Goal: Task Accomplishment & Management: Manage account settings

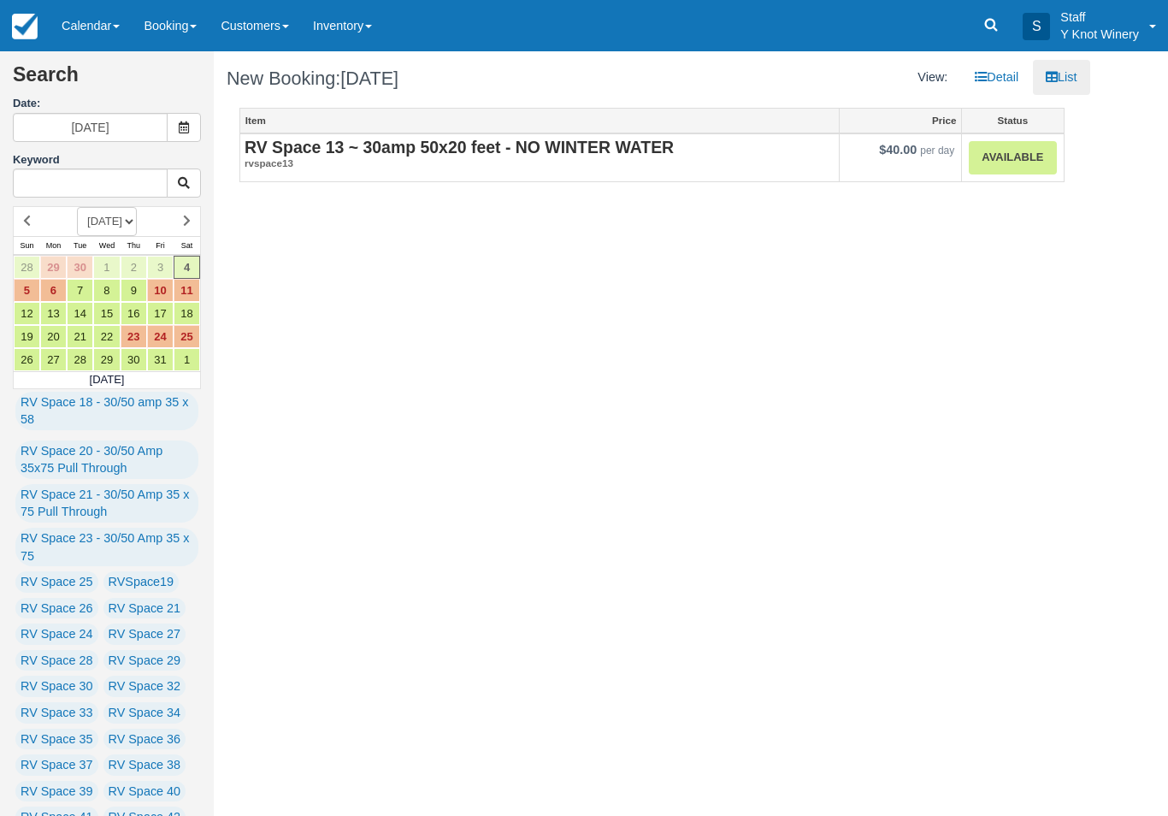
click at [1026, 159] on link "Available" at bounding box center [1012, 157] width 87 height 33
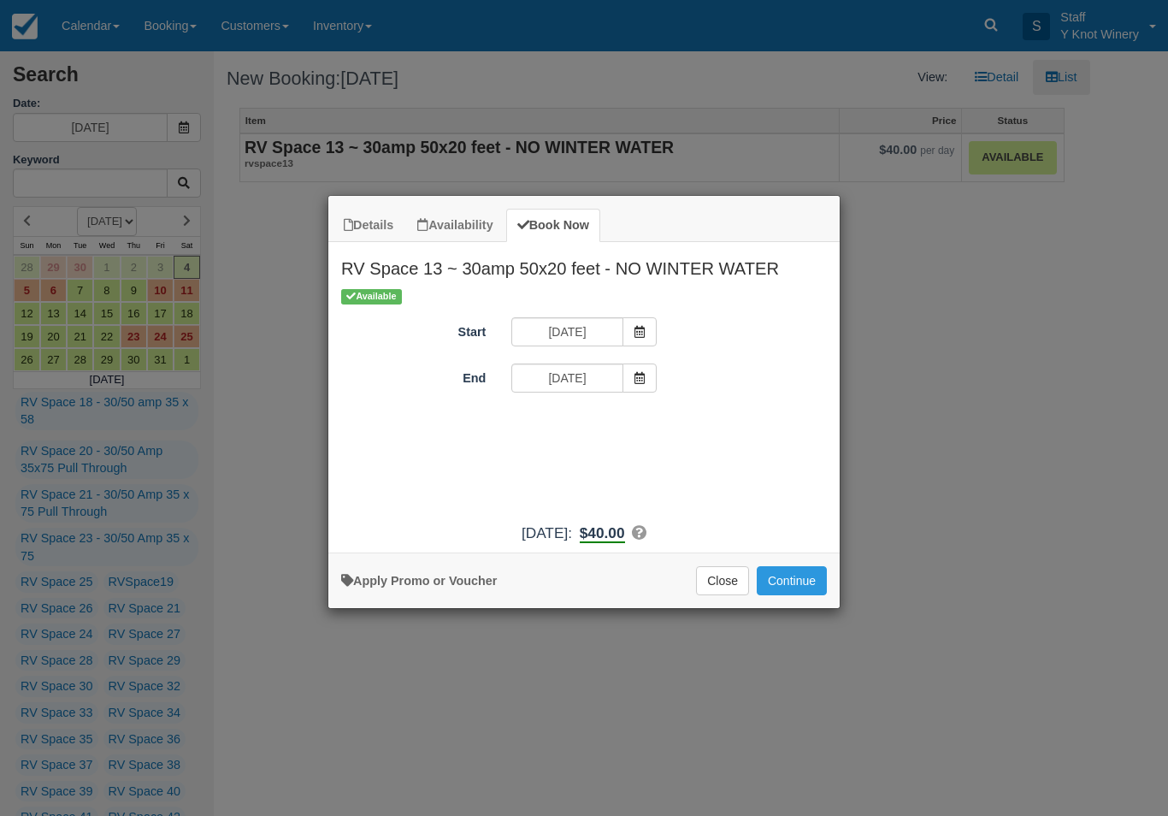
click at [710, 586] on button "Close" at bounding box center [722, 580] width 53 height 29
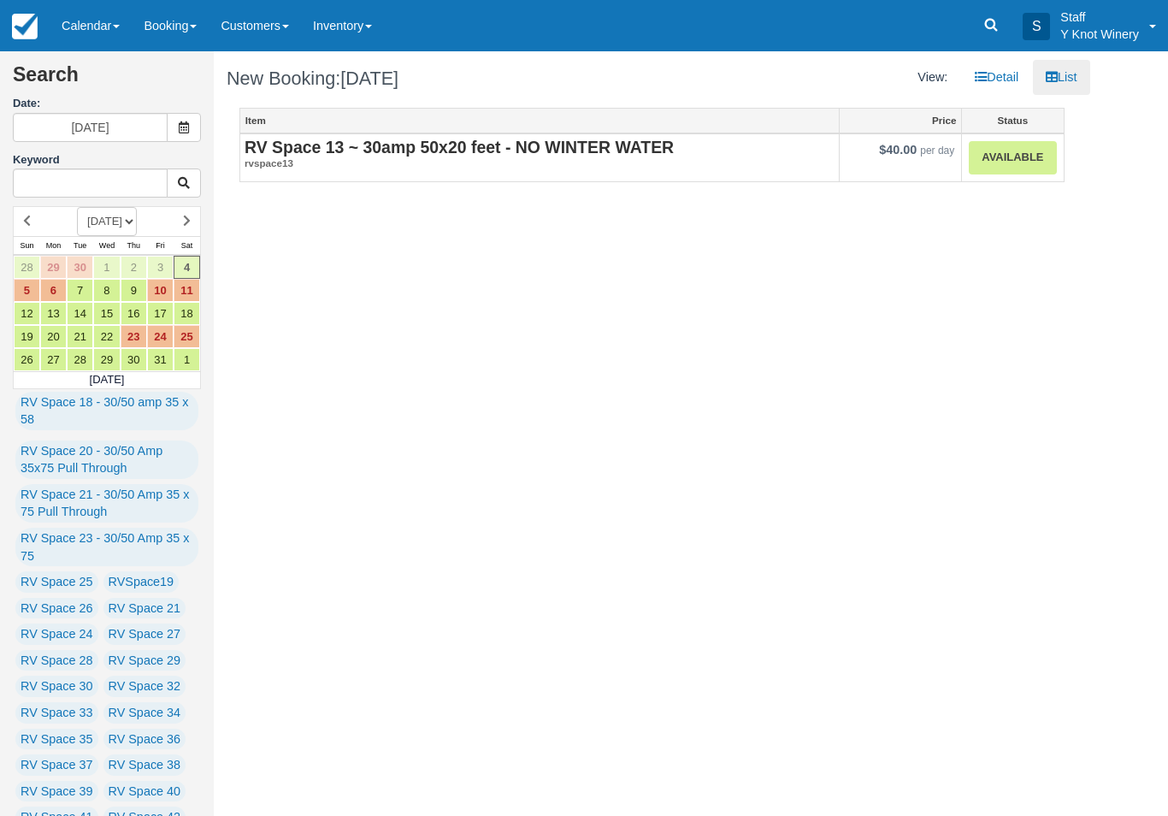
click at [103, 31] on link "Calendar" at bounding box center [91, 25] width 82 height 51
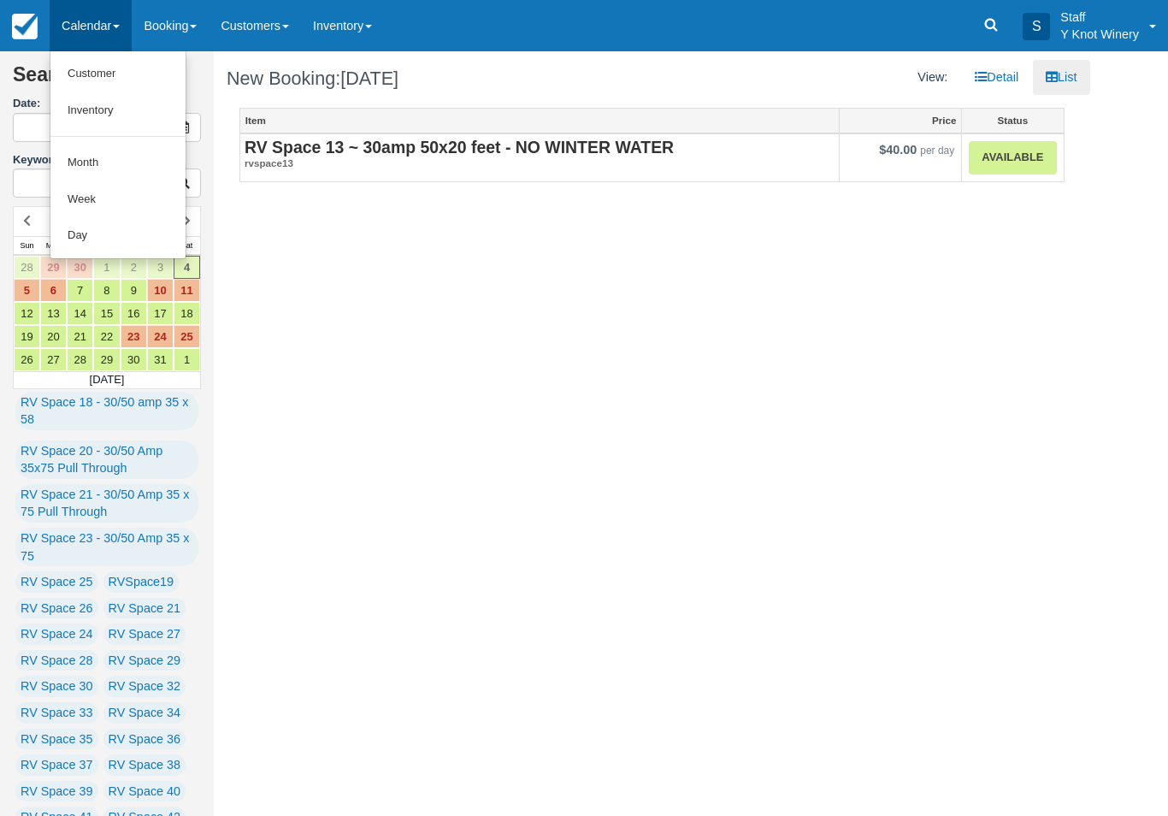
click at [85, 75] on link "Customer" at bounding box center [117, 74] width 135 height 37
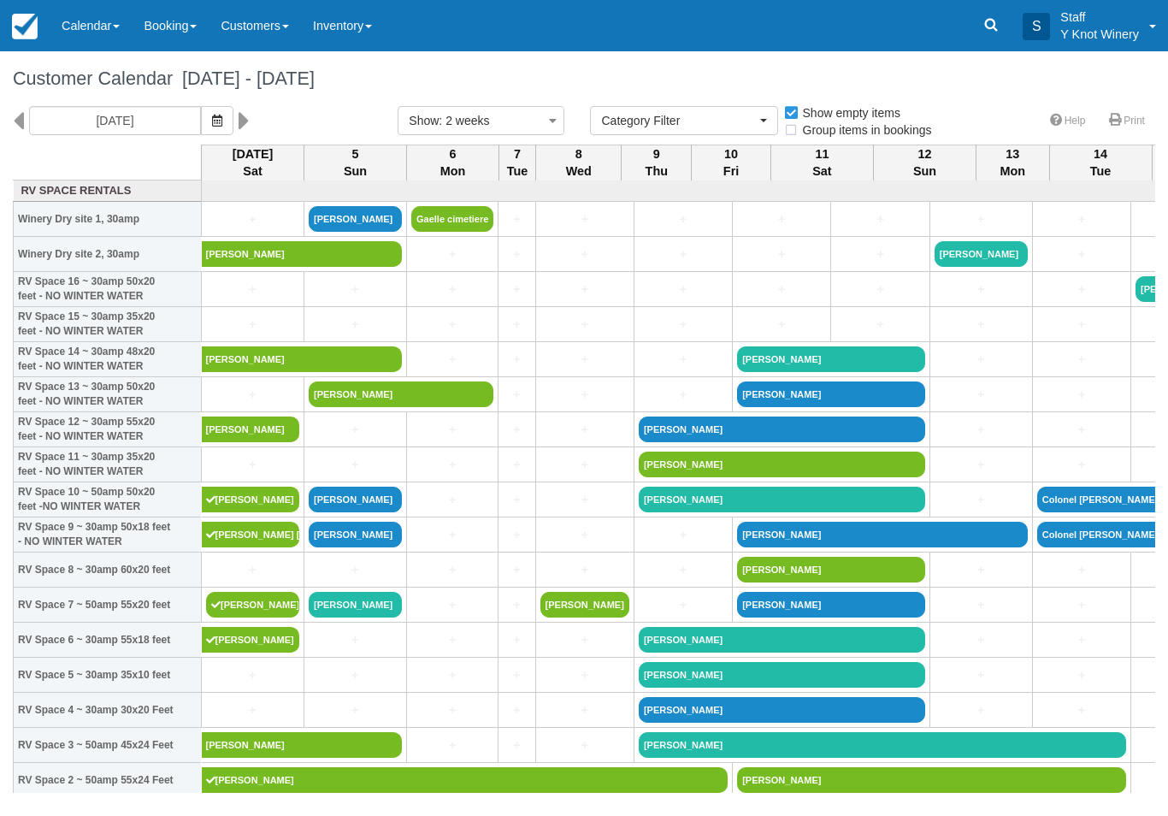
select select
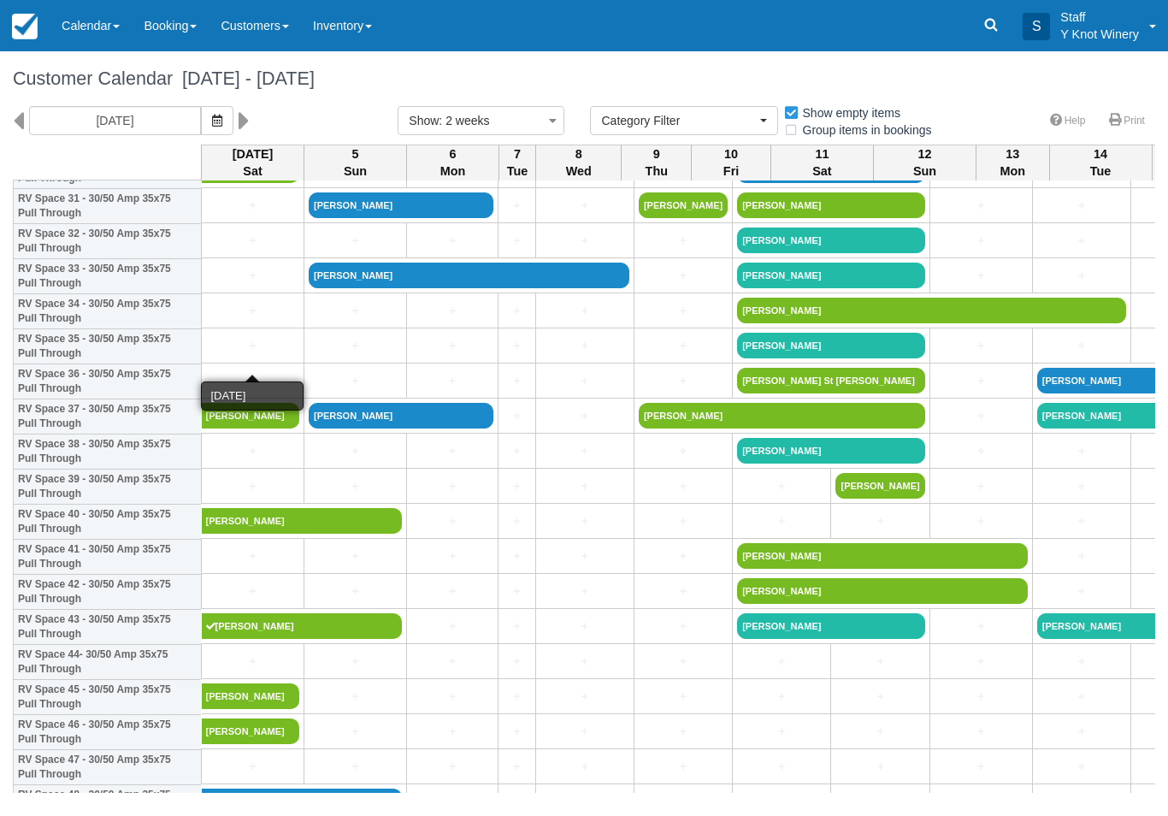
scroll to position [1134, 0]
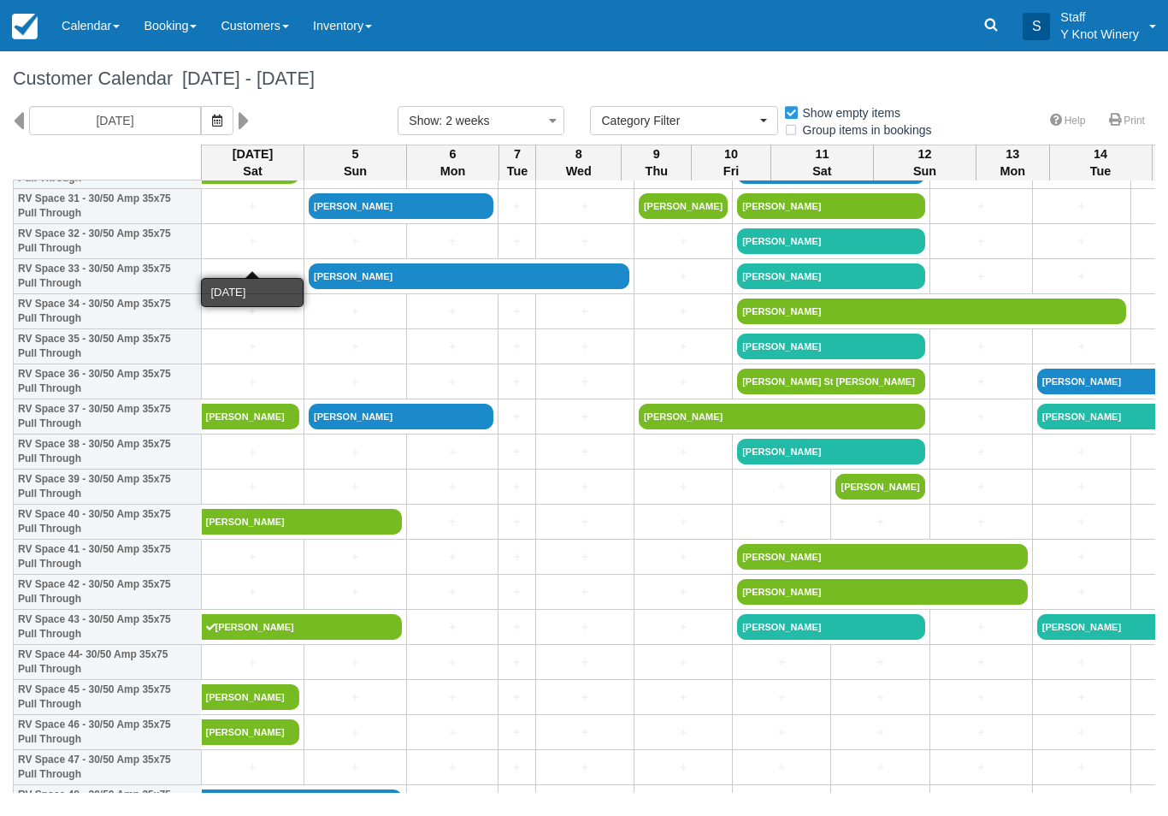
click at [264, 250] on link "+" at bounding box center [252, 242] width 93 height 18
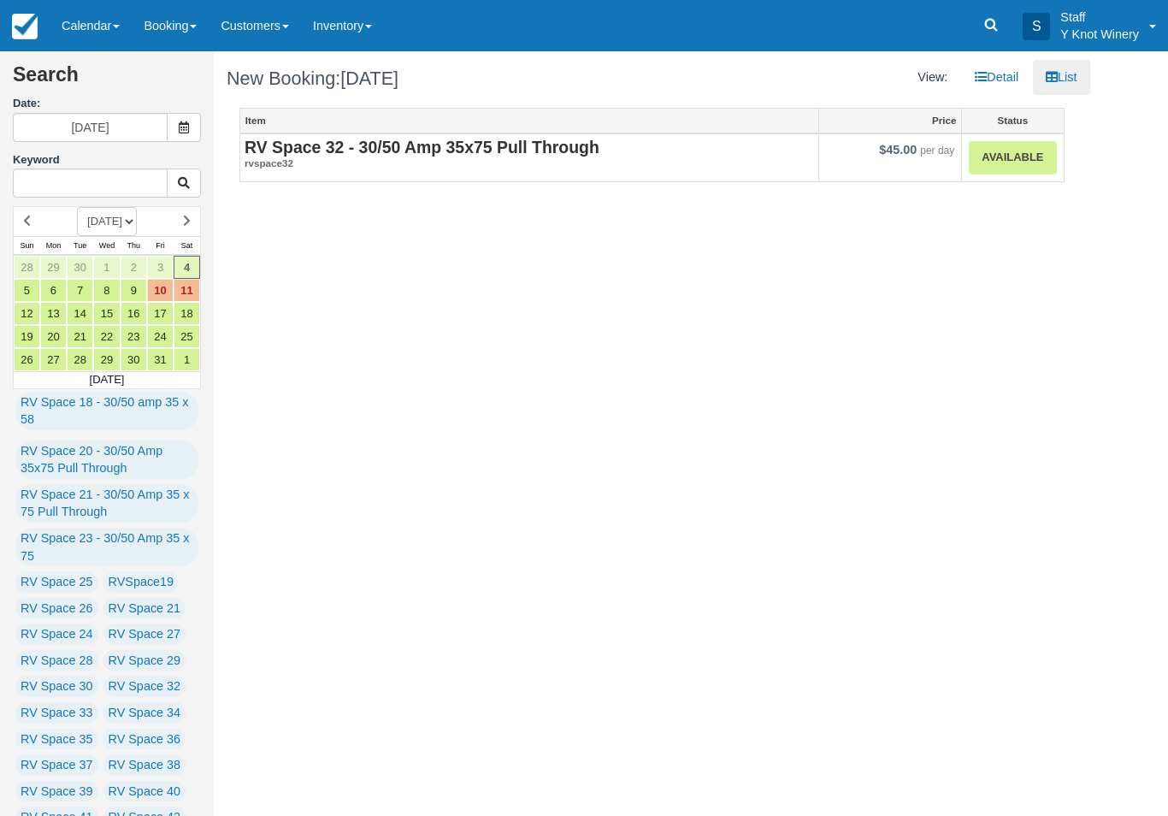
click at [1017, 161] on link "Available" at bounding box center [1012, 157] width 87 height 33
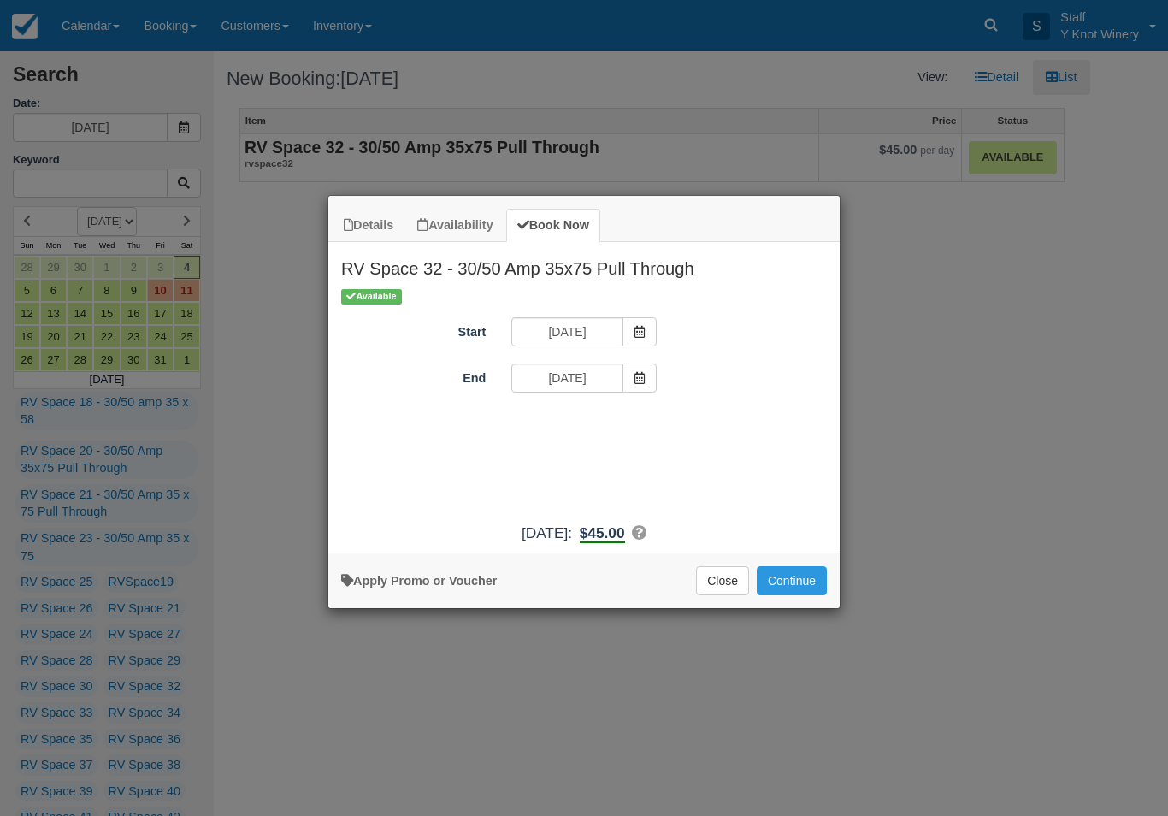
click at [784, 595] on button "Continue" at bounding box center [792, 580] width 70 height 29
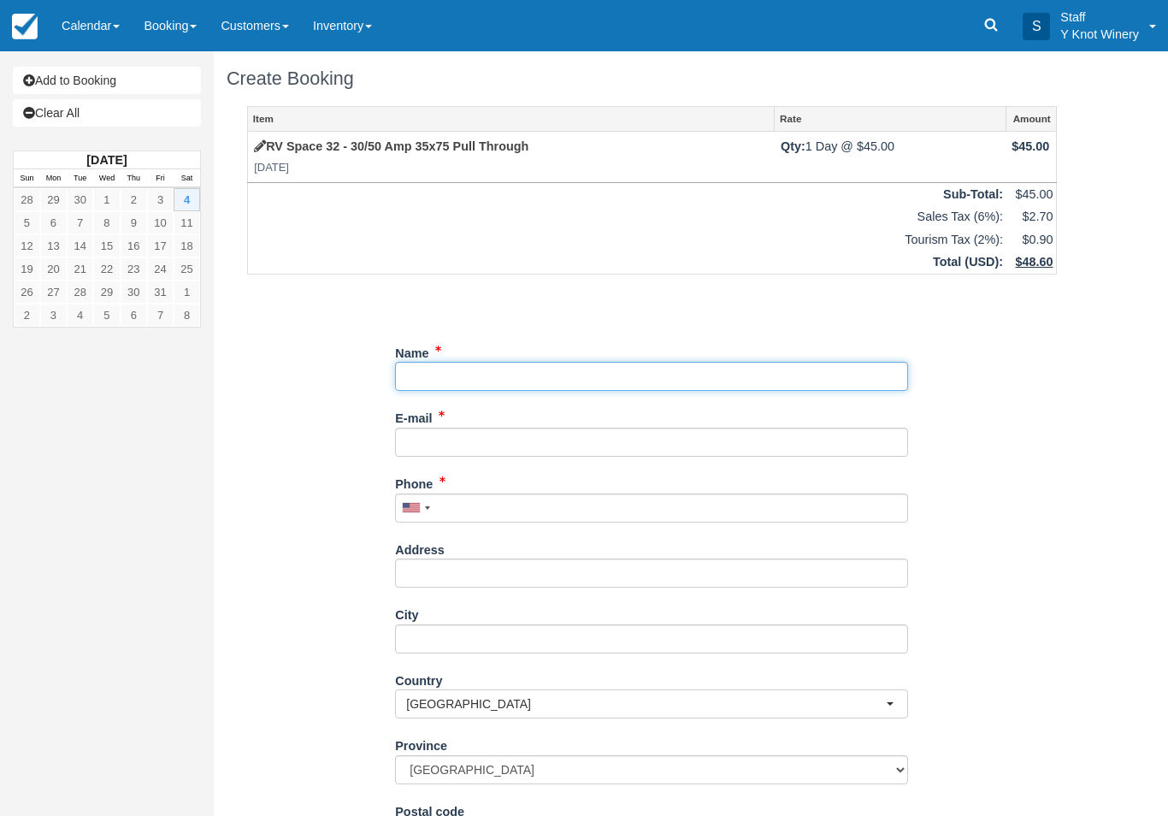
click at [576, 384] on input "Name" at bounding box center [651, 376] width 513 height 29
type input "Fred Piek"
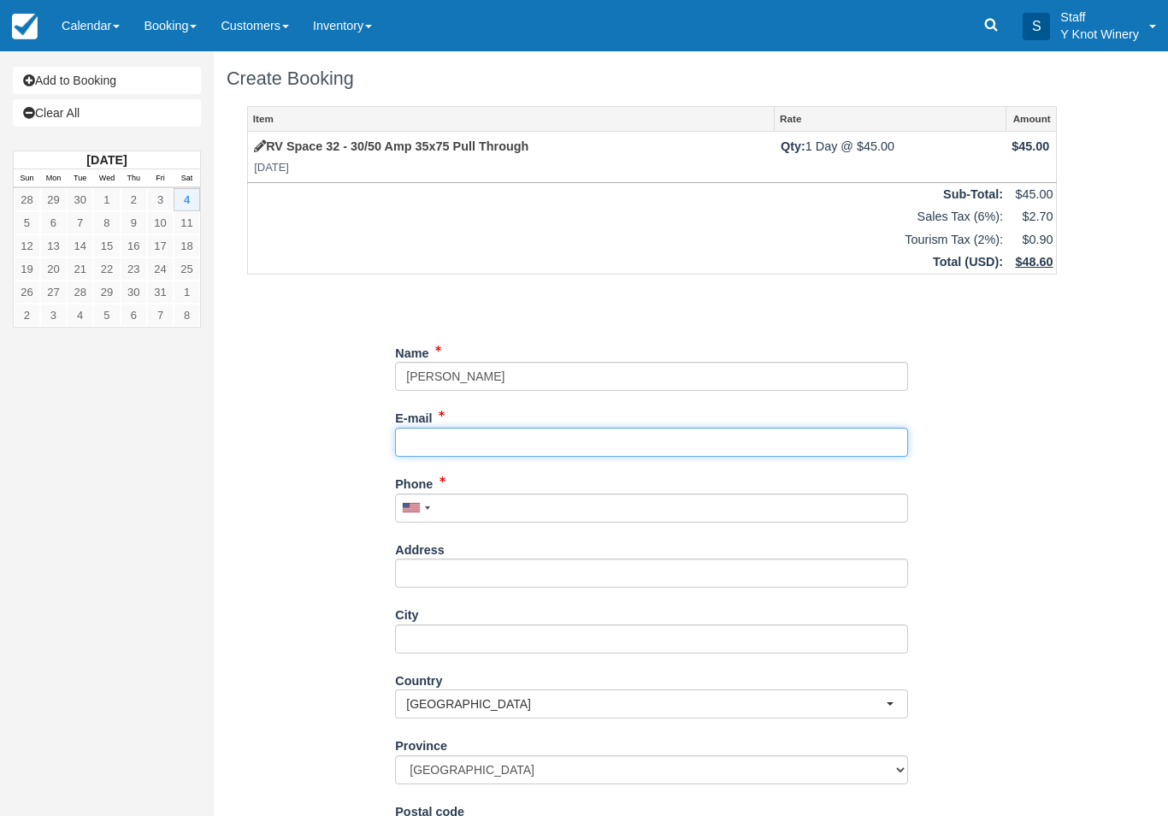
click at [525, 435] on input "E-mail" at bounding box center [651, 441] width 513 height 29
type input "fredpiek7@gmail.com"
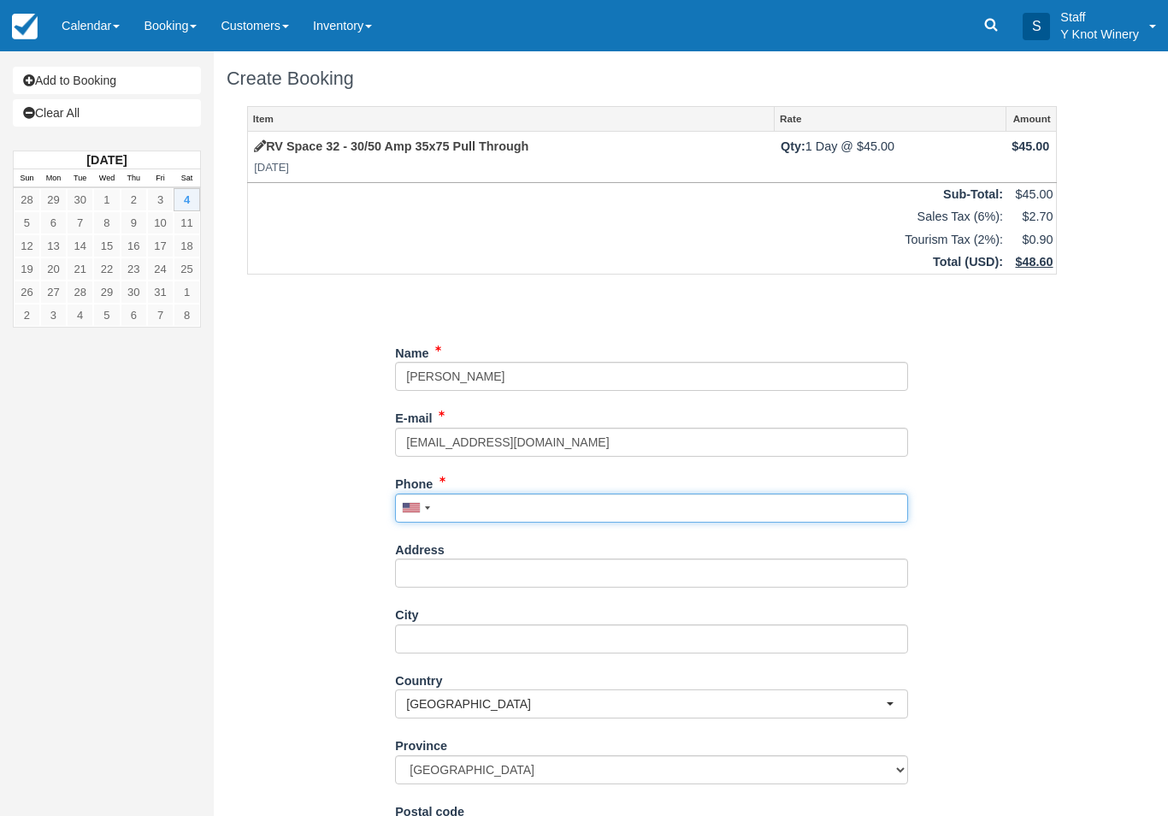
click at [518, 509] on input "Phone" at bounding box center [651, 507] width 513 height 29
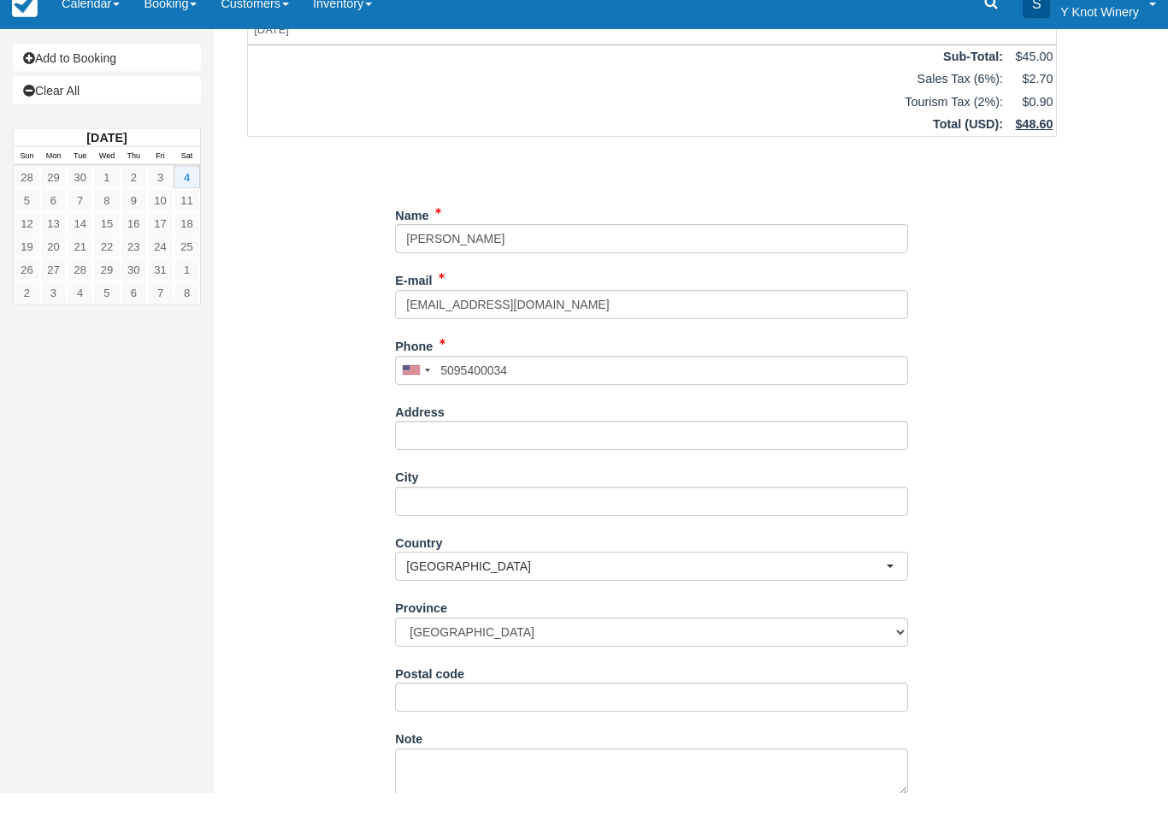
type input "+15095400034"
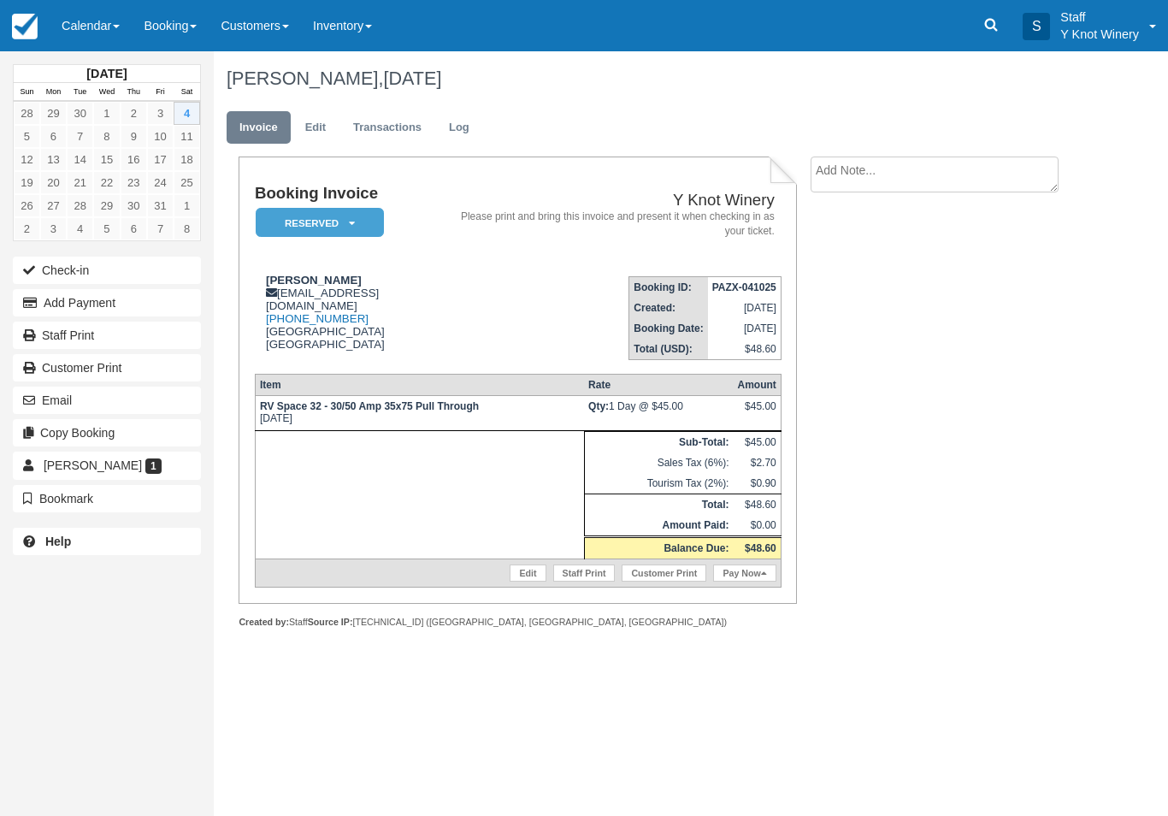
click at [57, 407] on button "Email" at bounding box center [107, 399] width 188 height 27
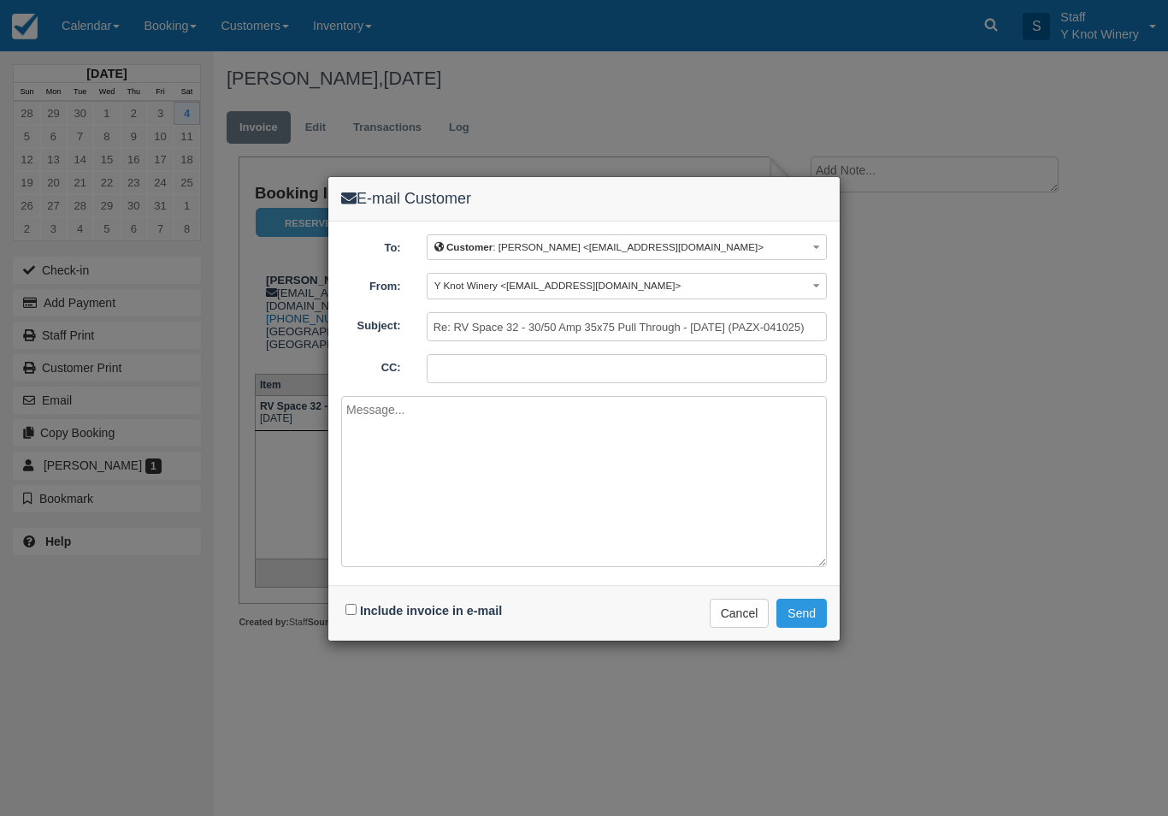
click at [402, 615] on label "Include invoice in e-mail" at bounding box center [431, 611] width 142 height 14
click at [356, 615] on input "Include invoice in e-mail" at bounding box center [350, 609] width 11 height 11
checkbox input "true"
click at [810, 616] on button "Send" at bounding box center [801, 612] width 50 height 29
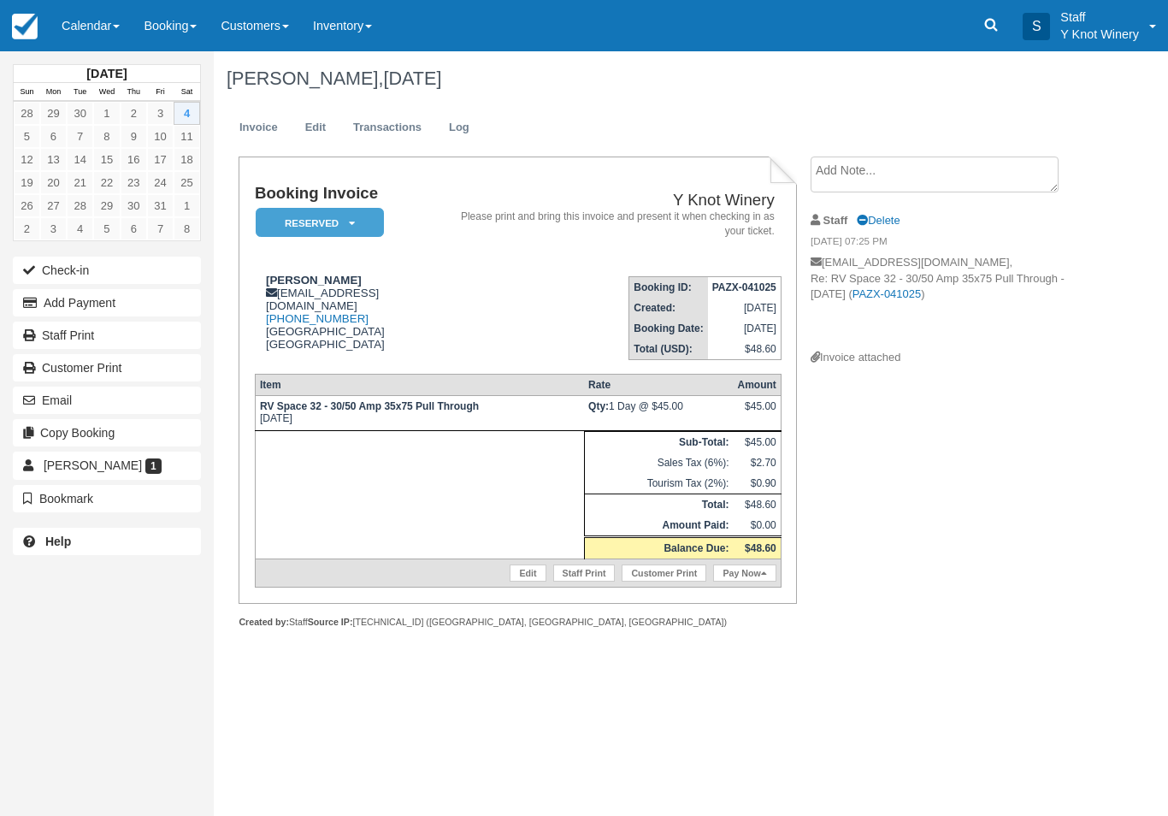
click at [75, 28] on link "Calendar" at bounding box center [91, 25] width 82 height 51
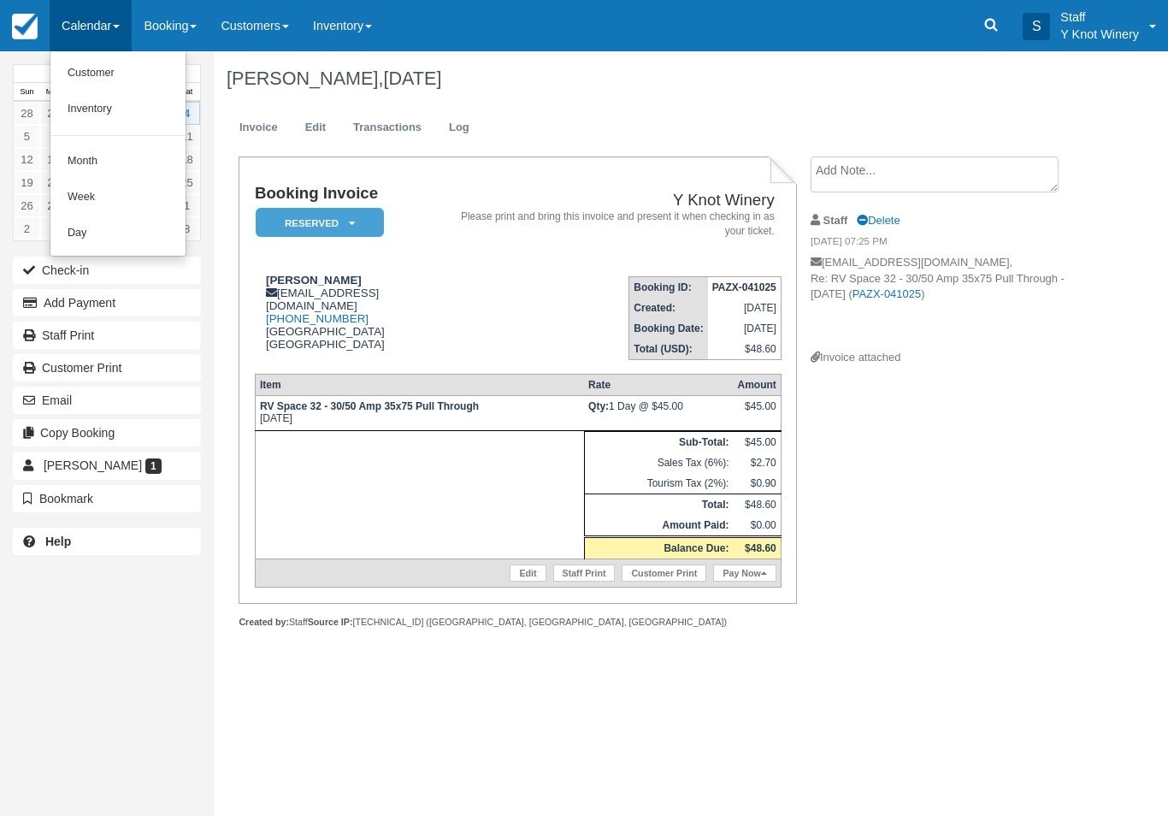
click at [83, 70] on link "Customer" at bounding box center [117, 74] width 135 height 36
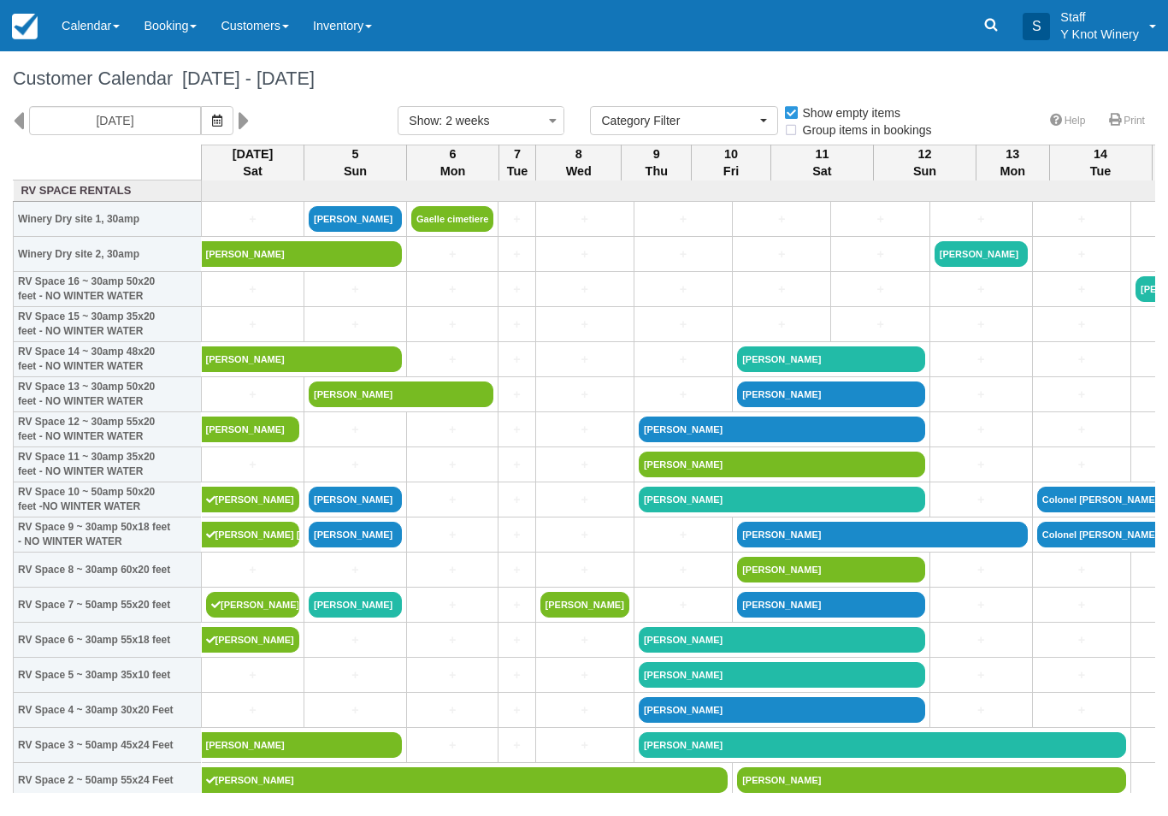
select select
click at [260, 403] on link "+" at bounding box center [252, 395] width 93 height 18
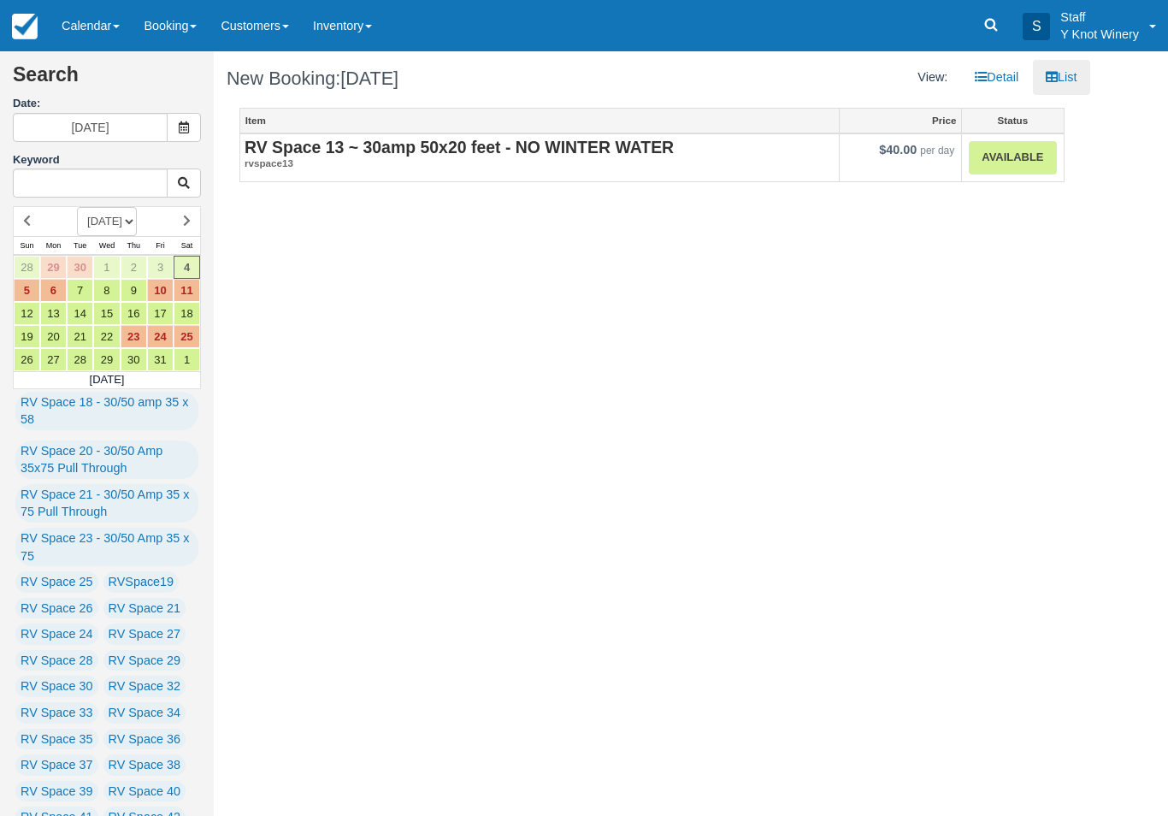
click at [1011, 163] on link "Available" at bounding box center [1012, 157] width 87 height 33
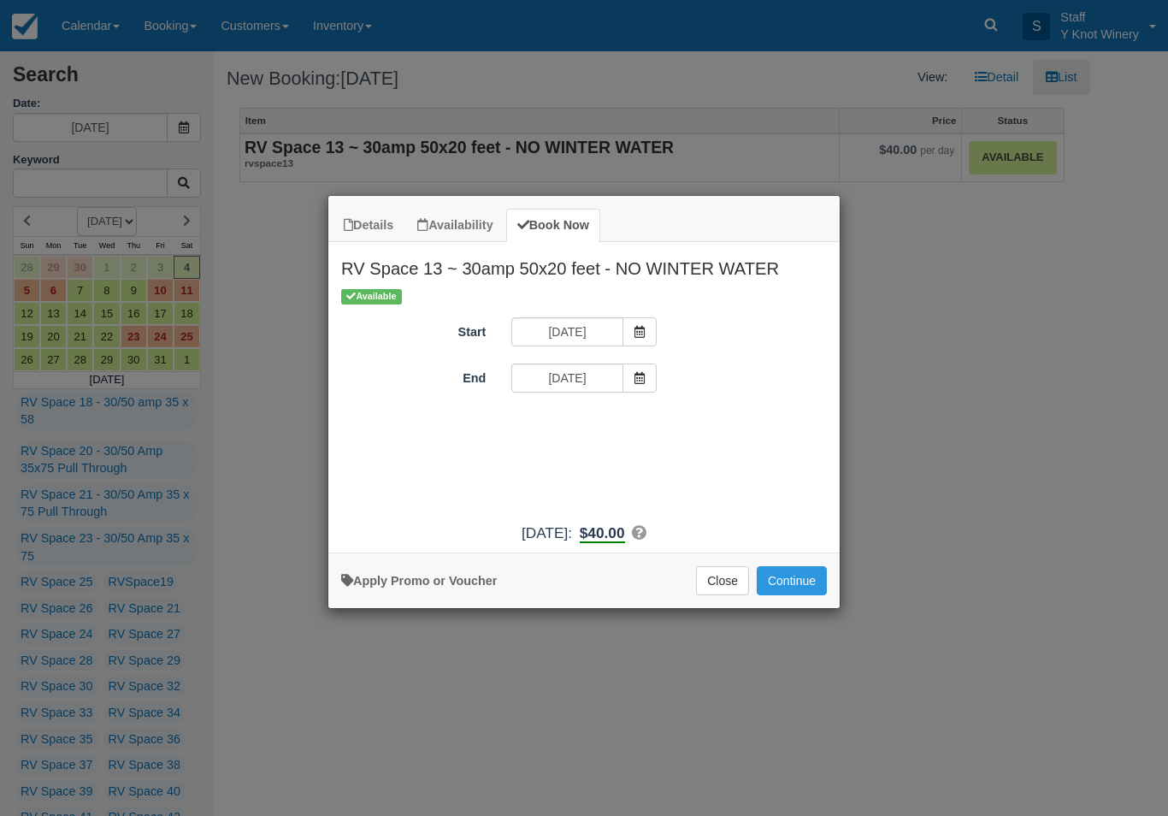
click at [795, 595] on button "Continue" at bounding box center [792, 580] width 70 height 29
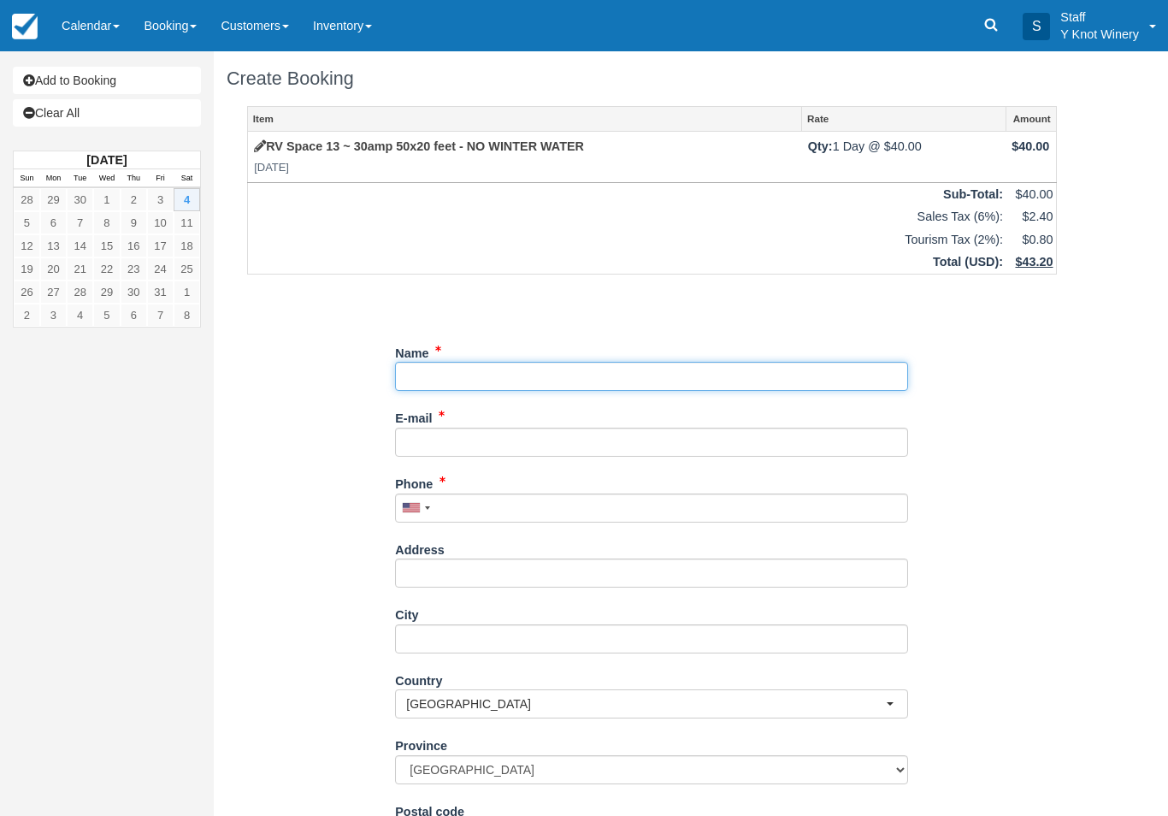
click at [480, 386] on input "Name" at bounding box center [651, 376] width 513 height 29
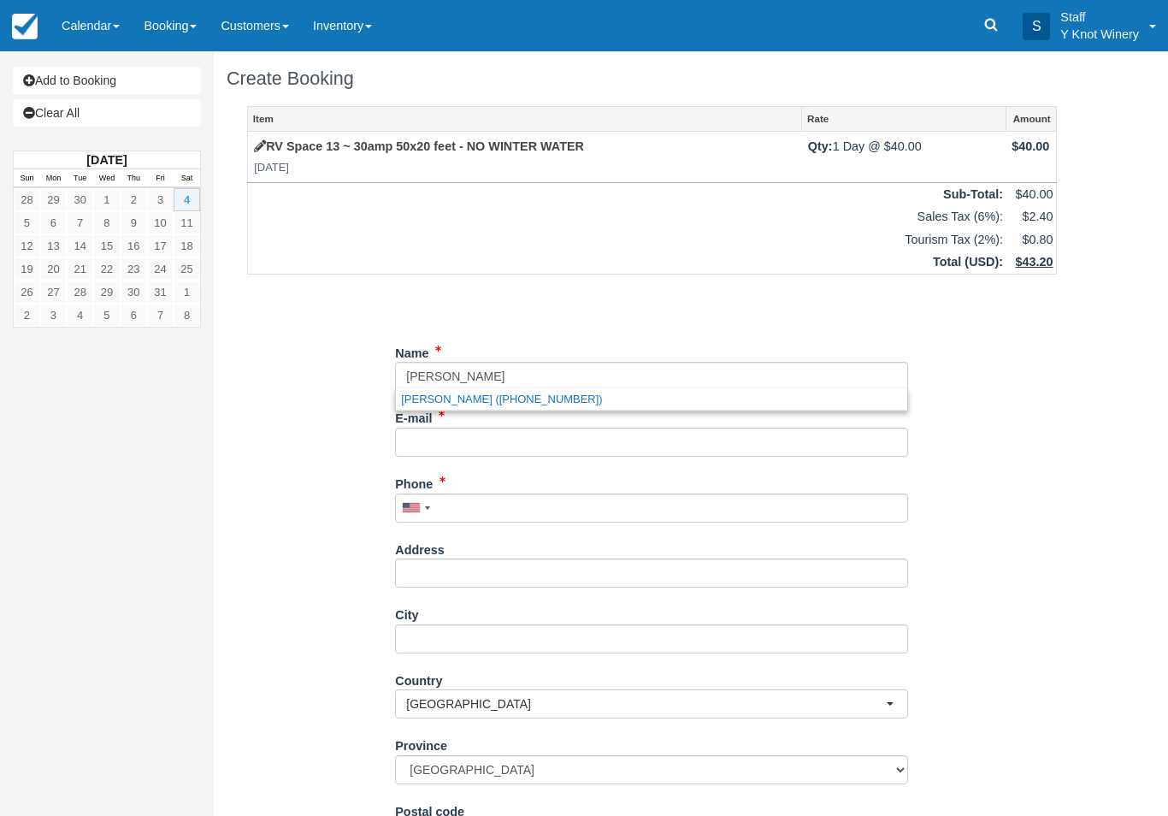
click at [430, 412] on label "E-mail" at bounding box center [413, 415] width 37 height 24
click at [430, 427] on input "E-mail" at bounding box center [651, 441] width 513 height 29
click at [443, 399] on div "Name" at bounding box center [651, 372] width 513 height 66
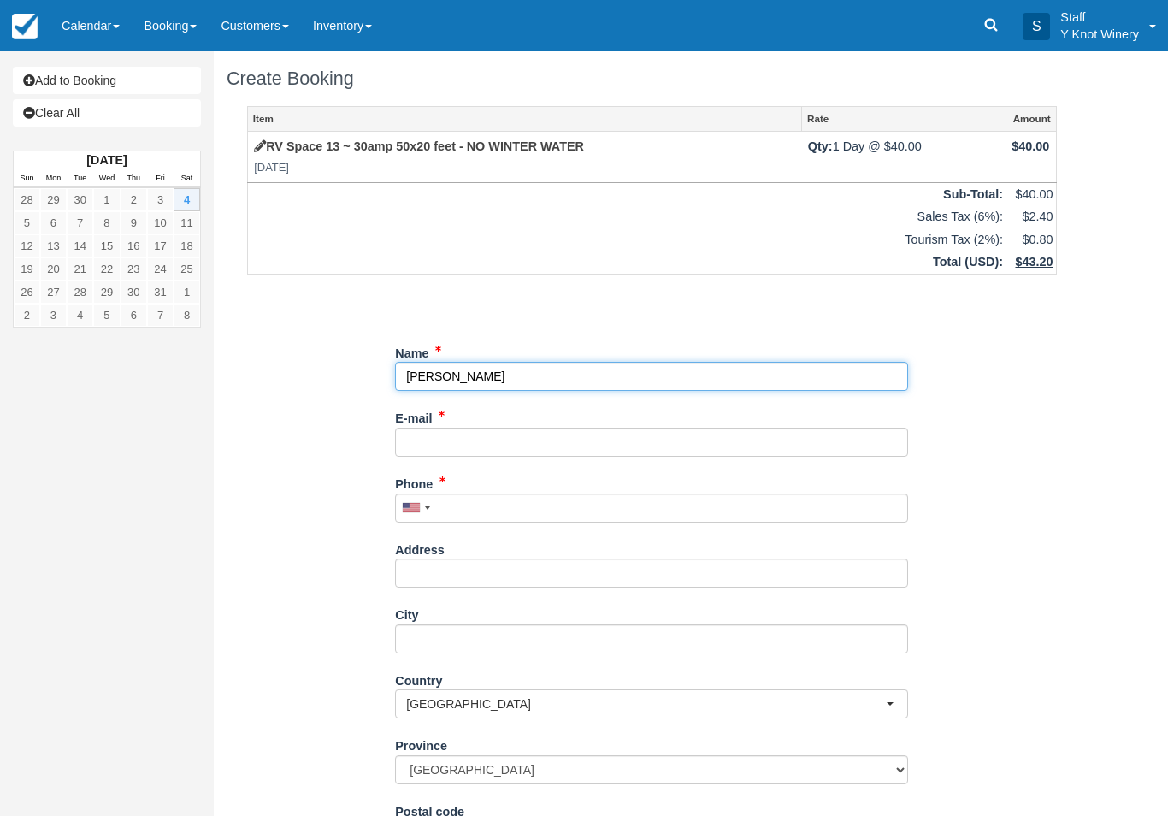
click at [521, 374] on input "Name" at bounding box center [651, 376] width 513 height 29
click at [448, 397] on link "Bruce lange (+14065991679)" at bounding box center [651, 398] width 511 height 21
type input "[PERSON_NAME]"
type input "+14065991679"
select select "US"
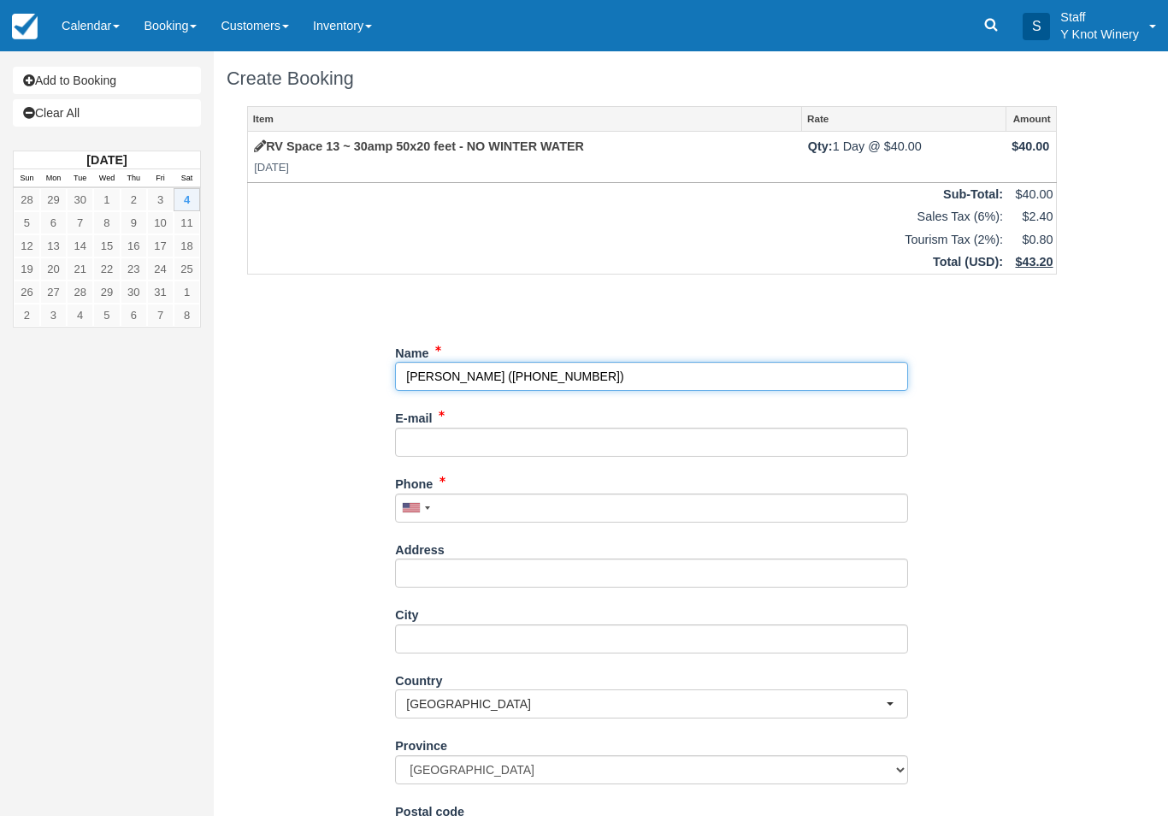
select select
select select "CA"
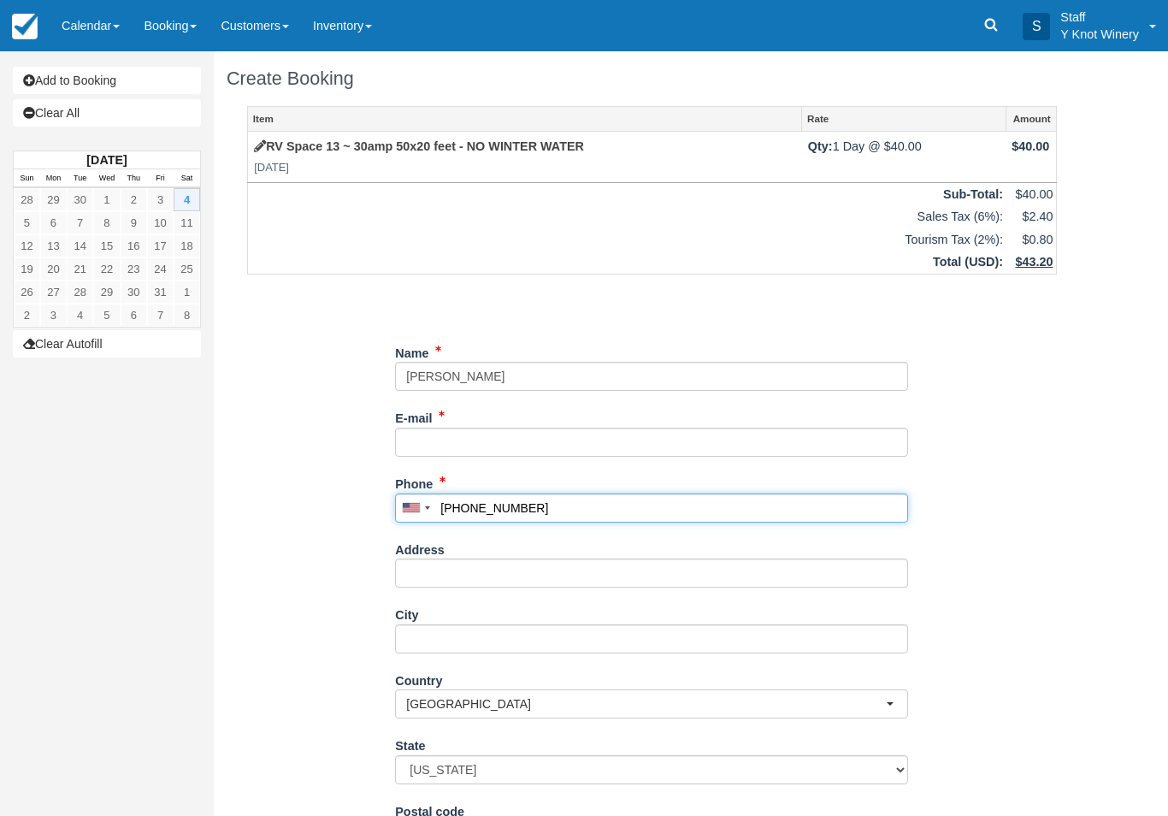
click at [570, 508] on input "+14065991679" at bounding box center [651, 507] width 513 height 29
type input "+"
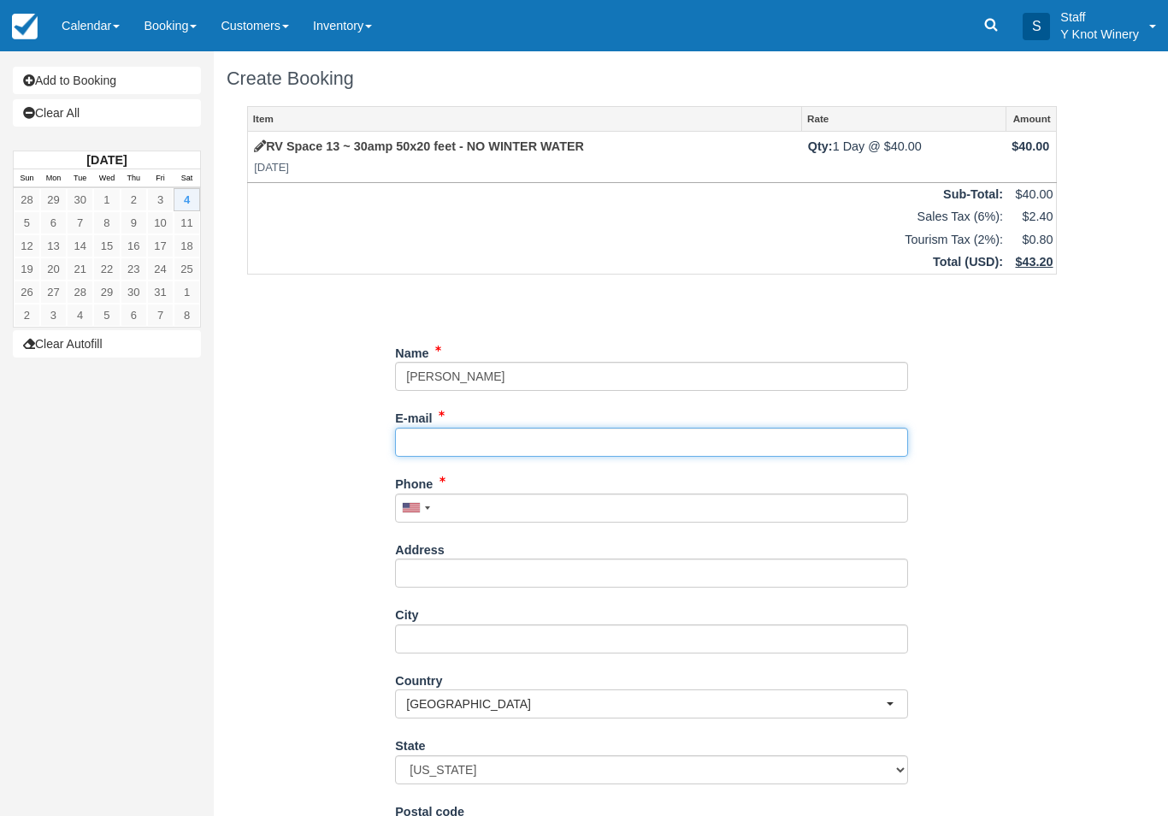
click at [548, 440] on input "E-mail" at bounding box center [651, 441] width 513 height 29
type input "[EMAIL_ADDRESS][DOMAIN_NAME]"
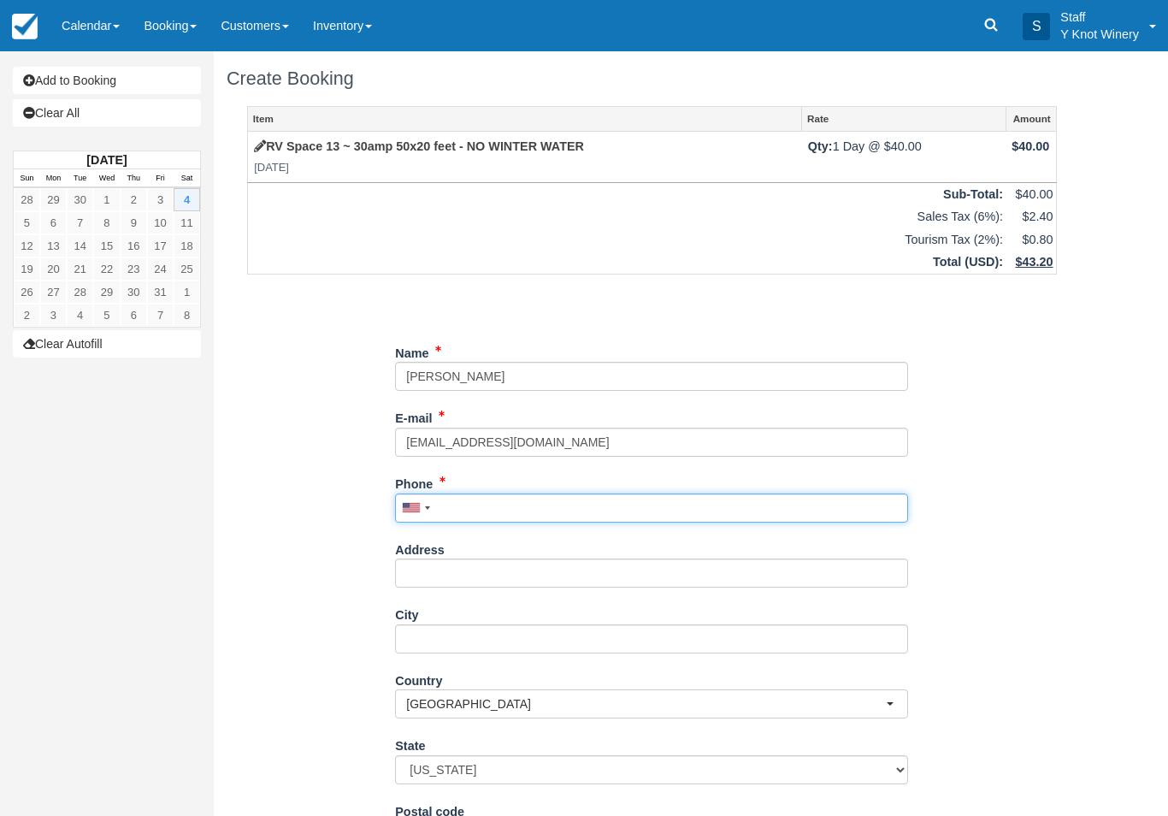
click at [514, 506] on input "Phone" at bounding box center [651, 507] width 513 height 29
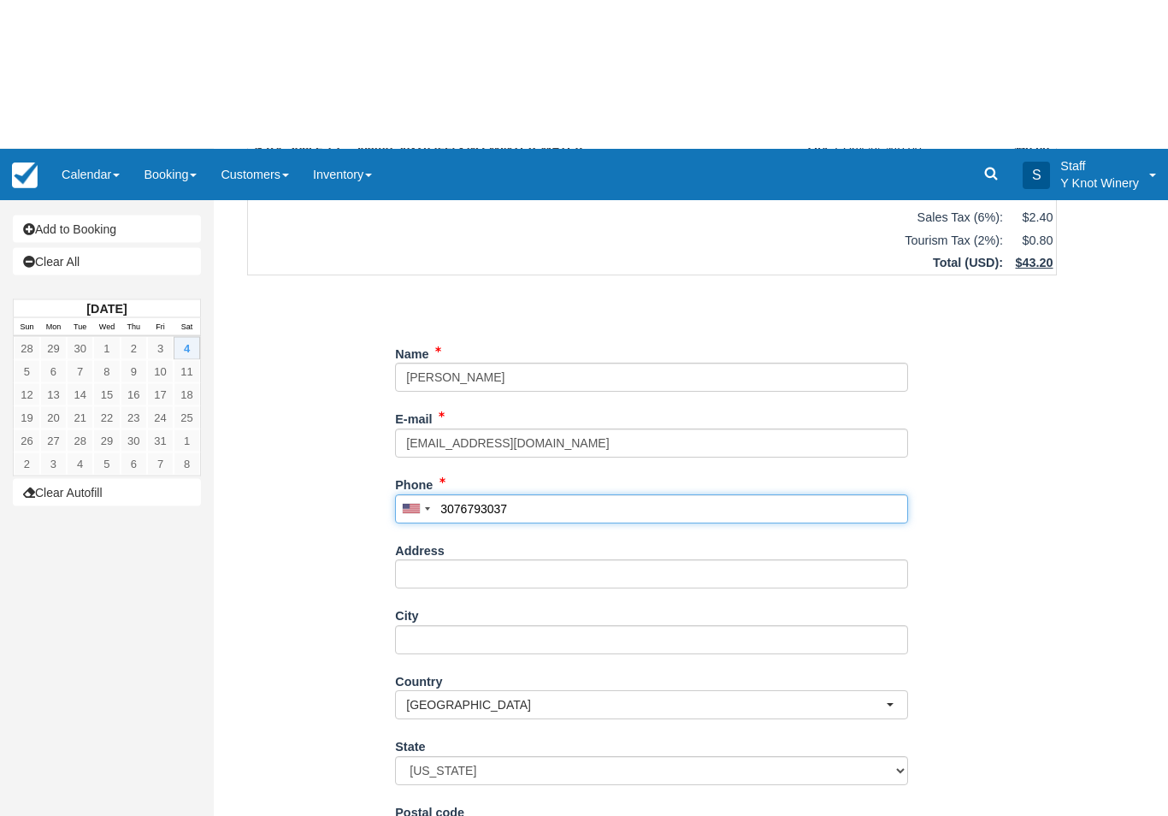
scroll to position [150, 0]
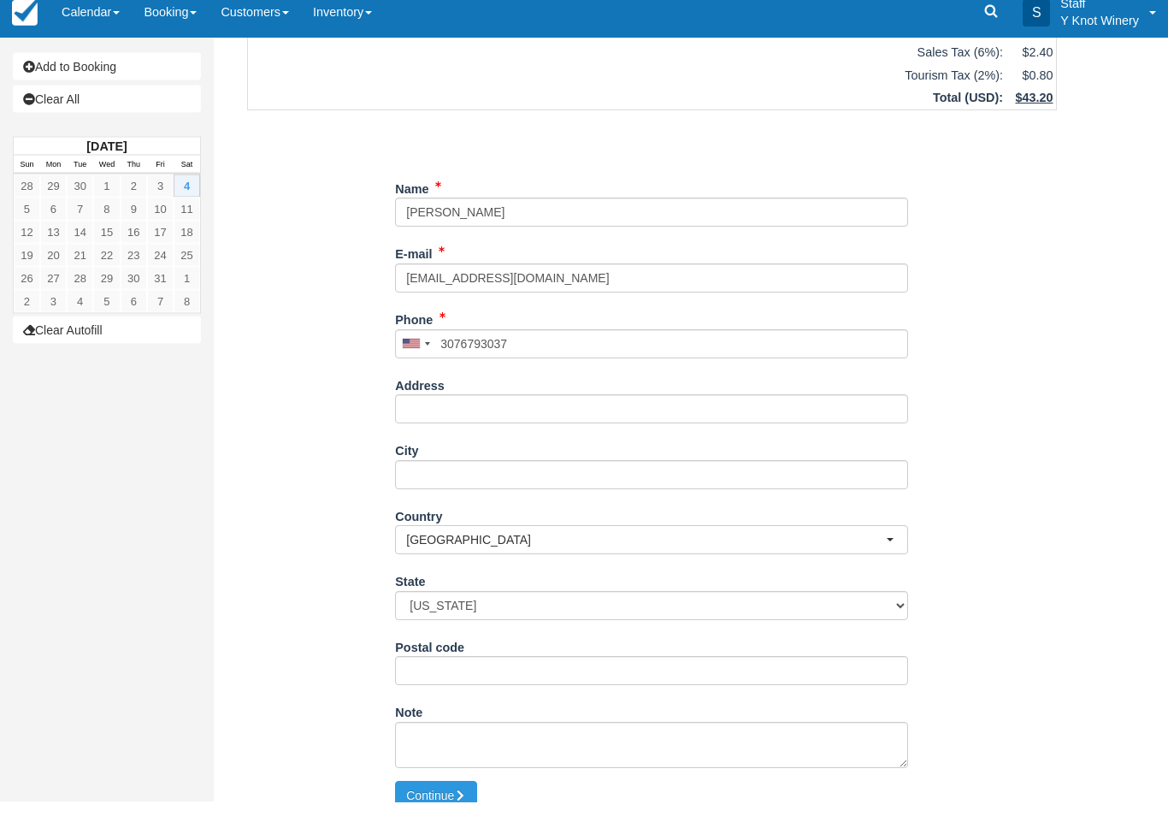
click at [429, 795] on button "Continue" at bounding box center [436, 809] width 82 height 29
type input "+13076793037"
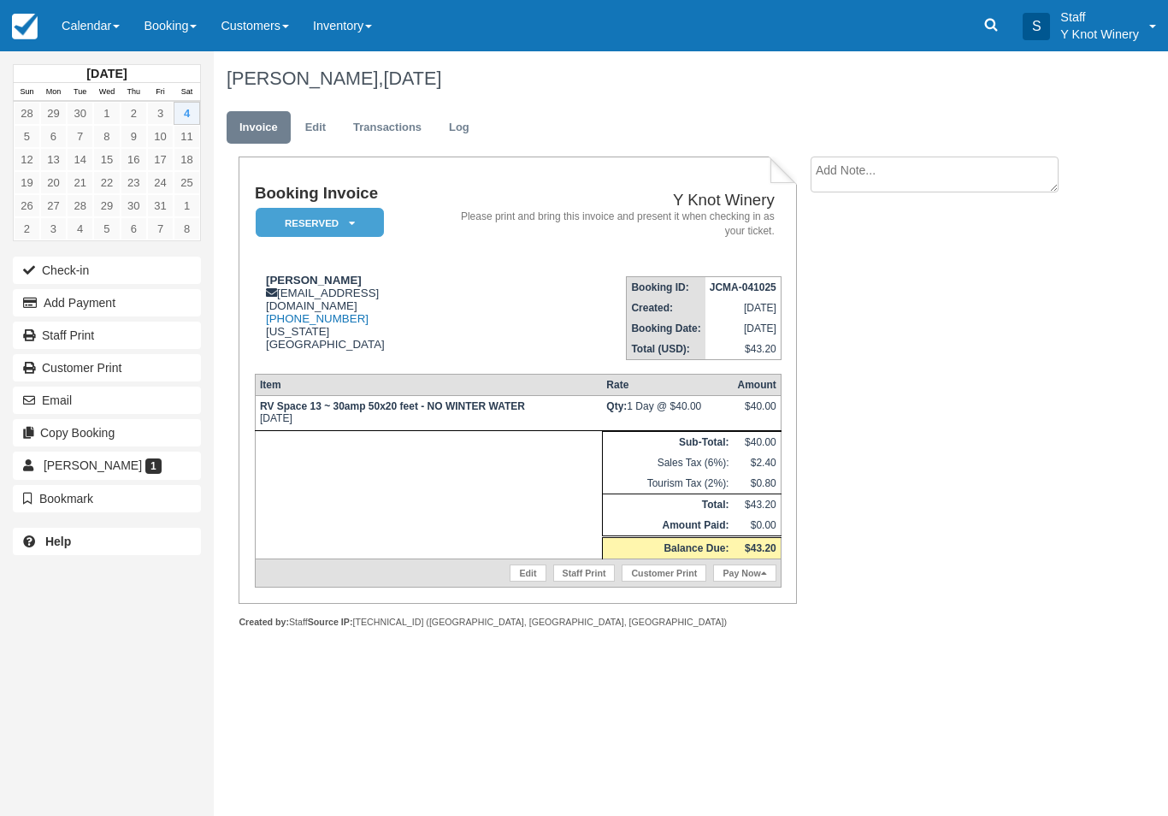
click at [526, 574] on link "Edit" at bounding box center [527, 572] width 36 height 17
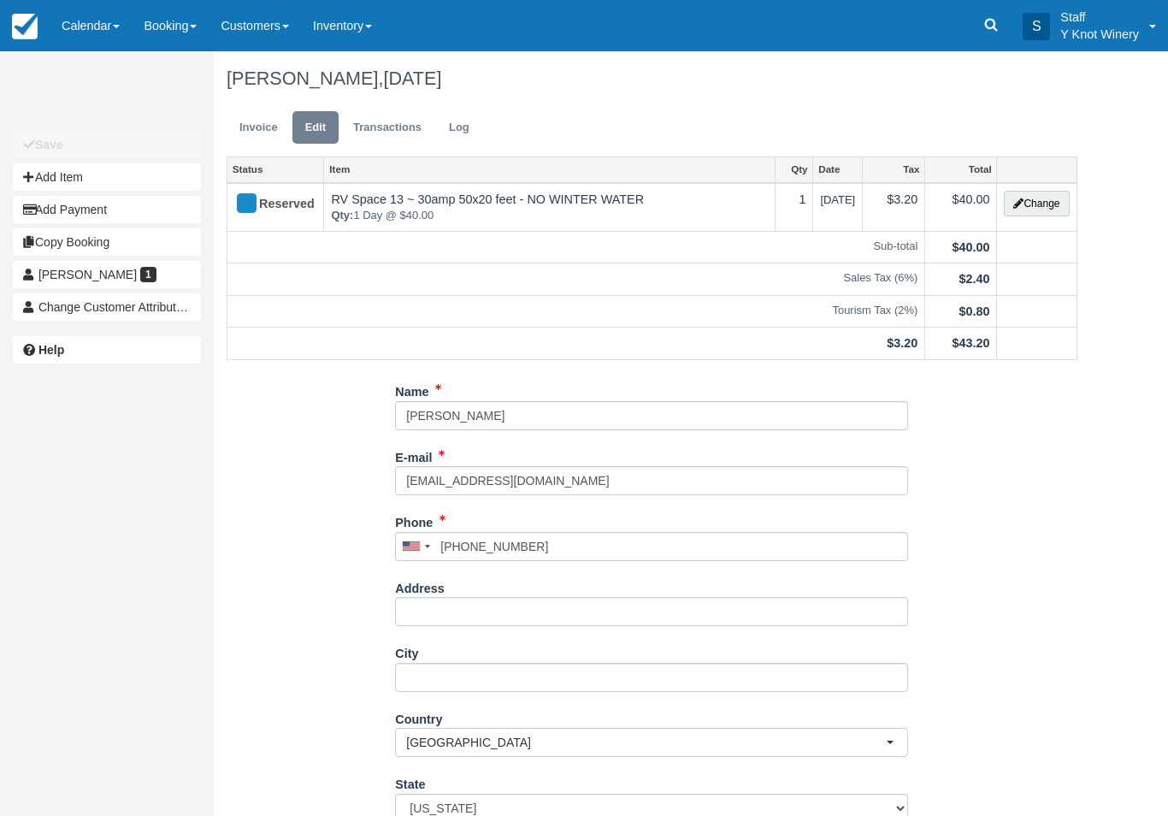
click at [1033, 205] on button "Change" at bounding box center [1036, 204] width 65 height 26
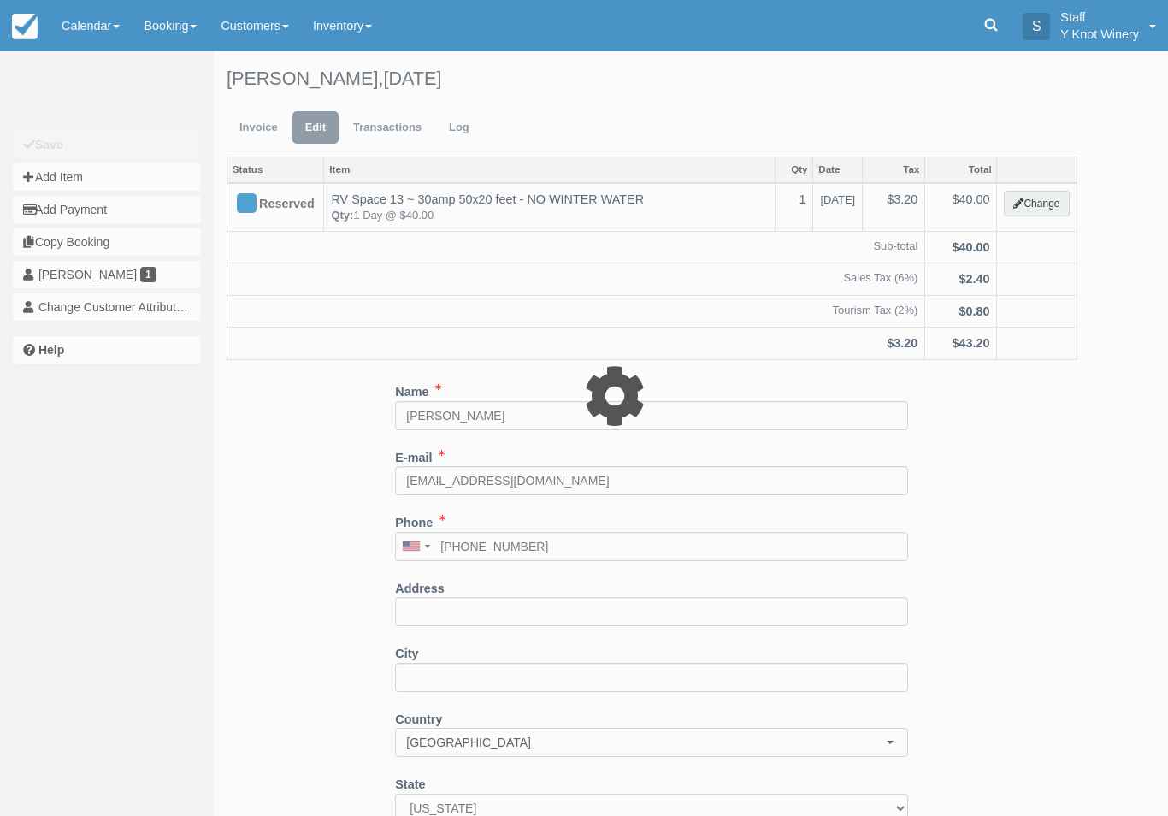
type input "40.00"
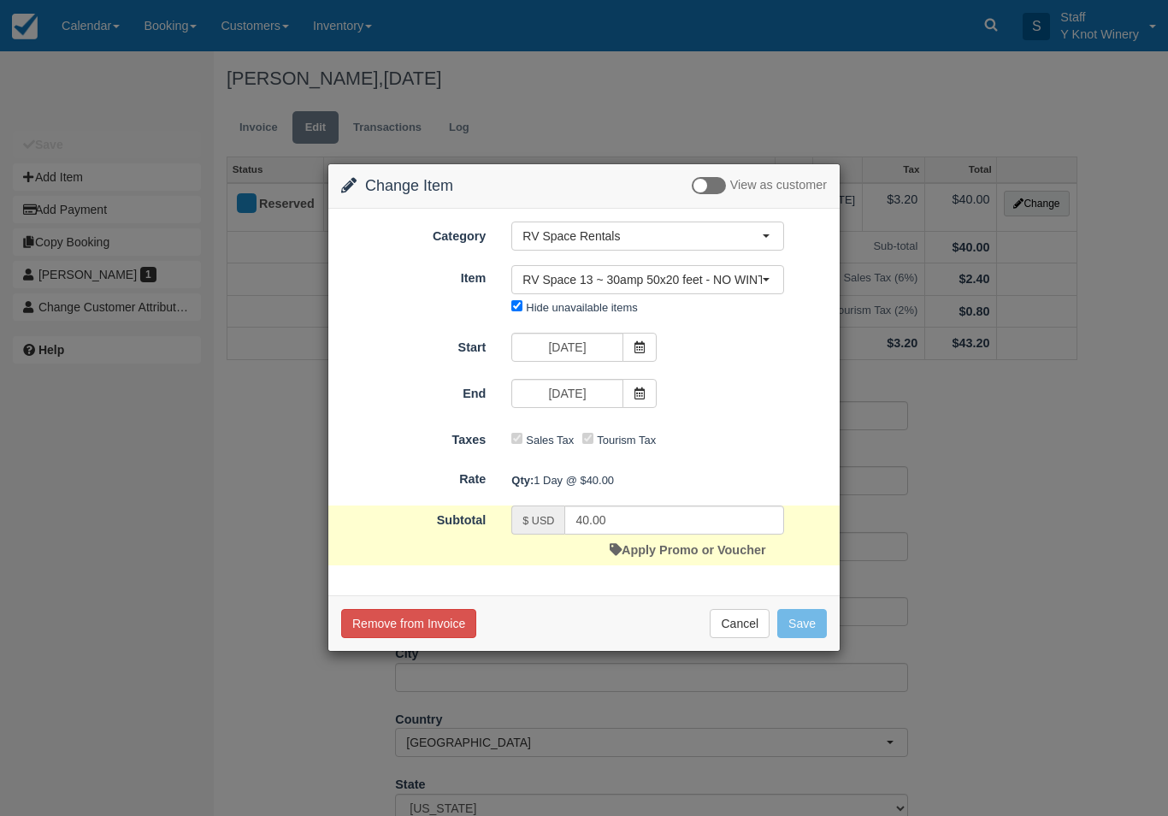
click at [668, 556] on link "Apply Promo or Voucher" at bounding box center [687, 550] width 156 height 14
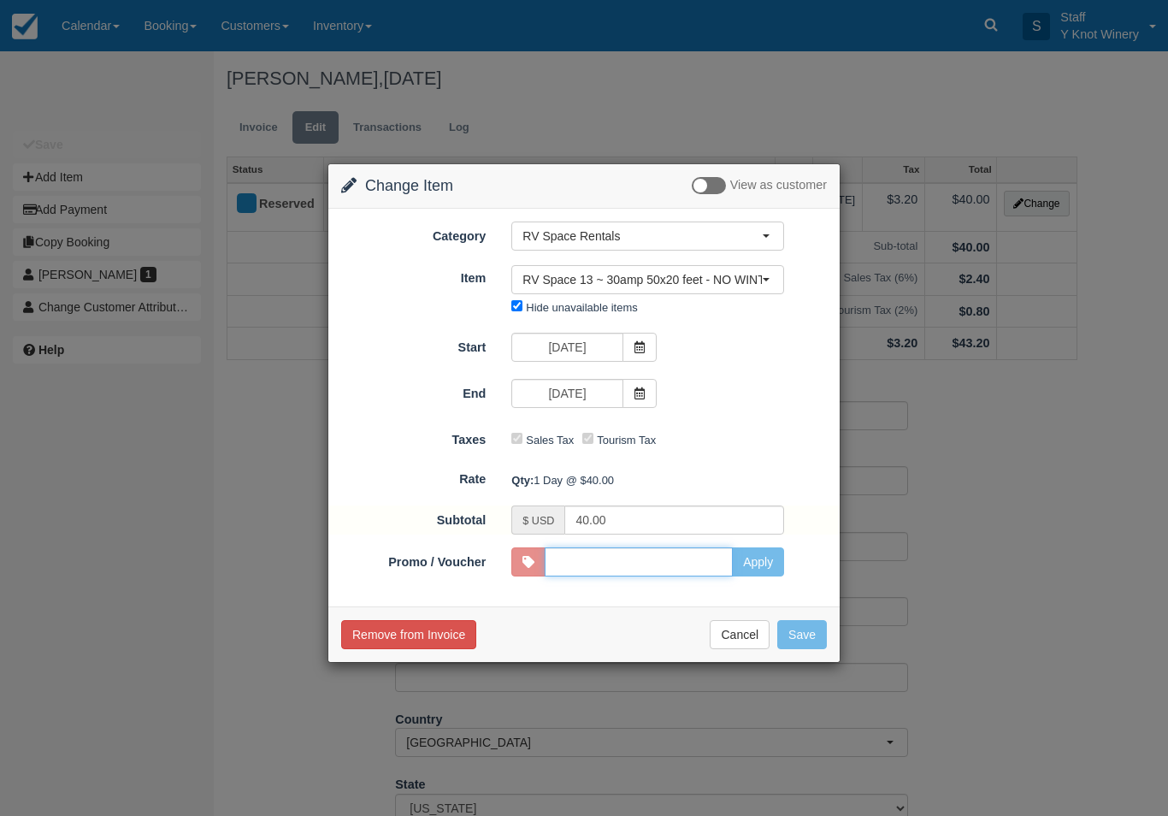
click at [608, 562] on input "Promo / Voucher" at bounding box center [639, 561] width 188 height 29
type input "HHOST"
click at [767, 566] on button "Apply" at bounding box center [758, 561] width 52 height 29
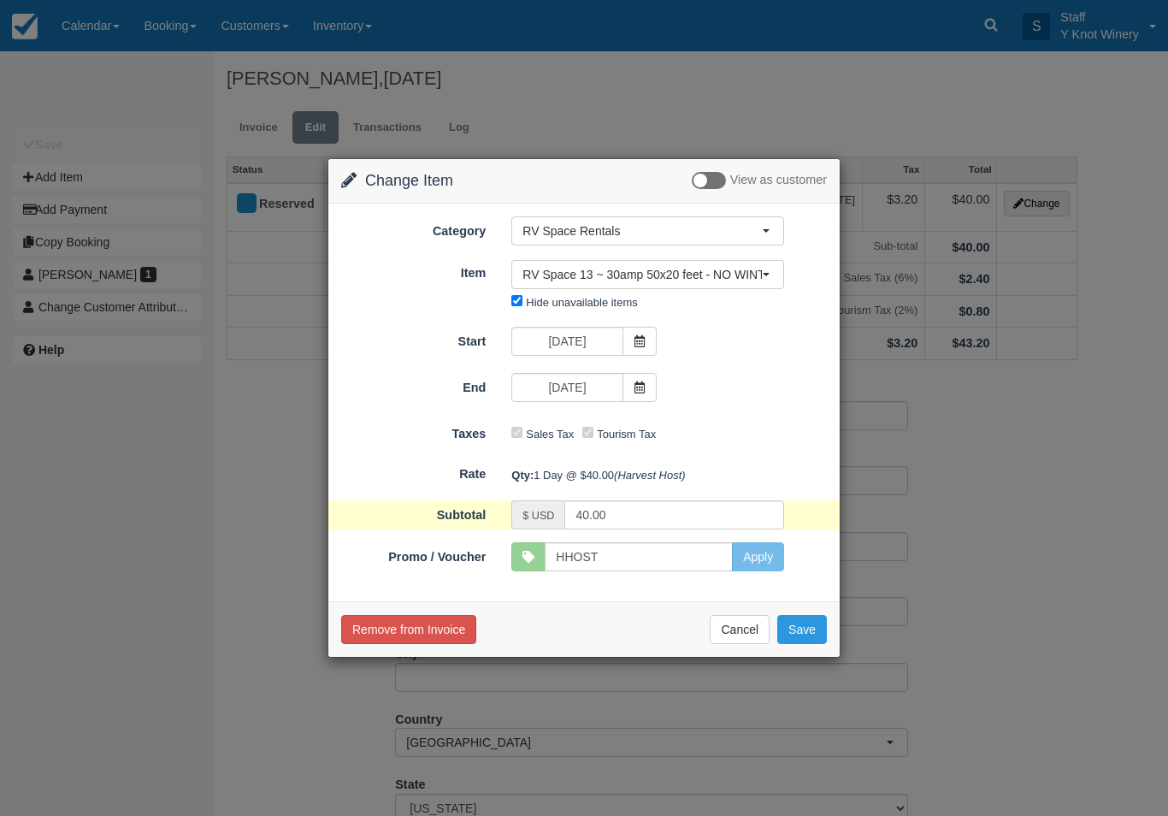
click at [803, 641] on button "Save" at bounding box center [802, 629] width 50 height 29
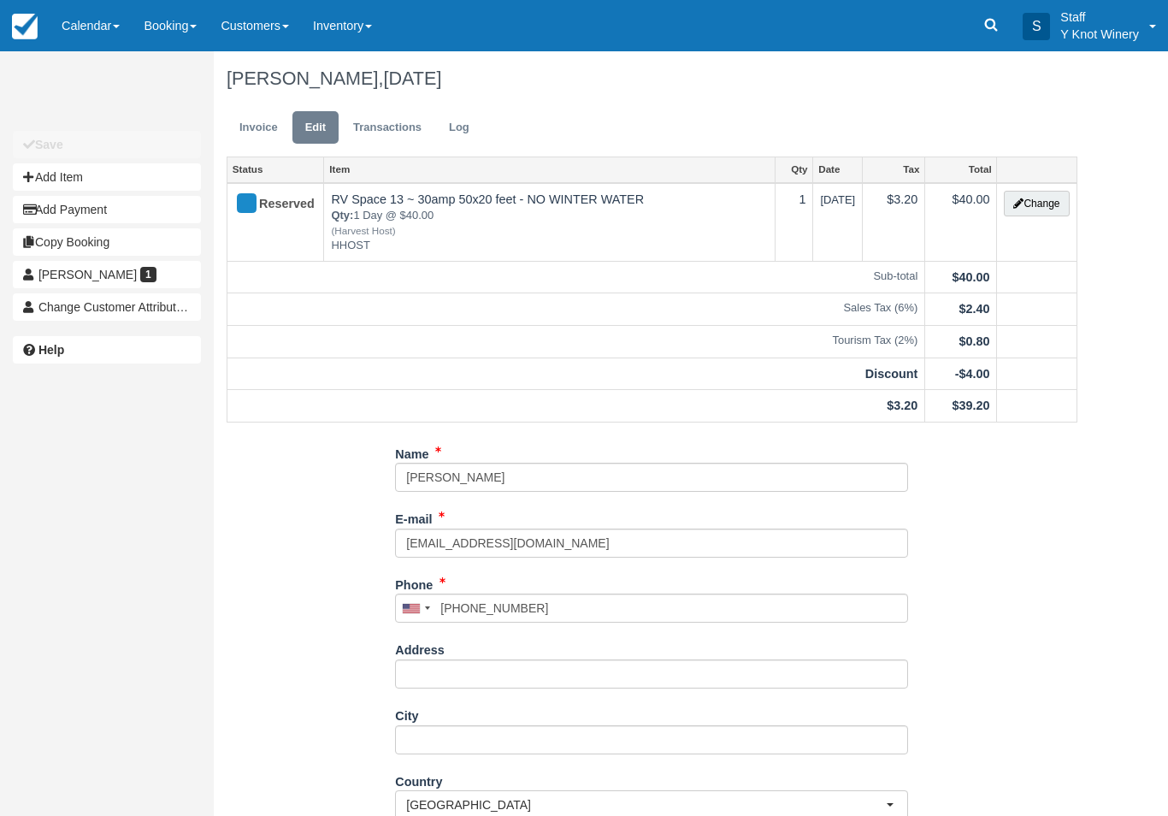
click at [275, 124] on link "Invoice" at bounding box center [259, 127] width 64 height 33
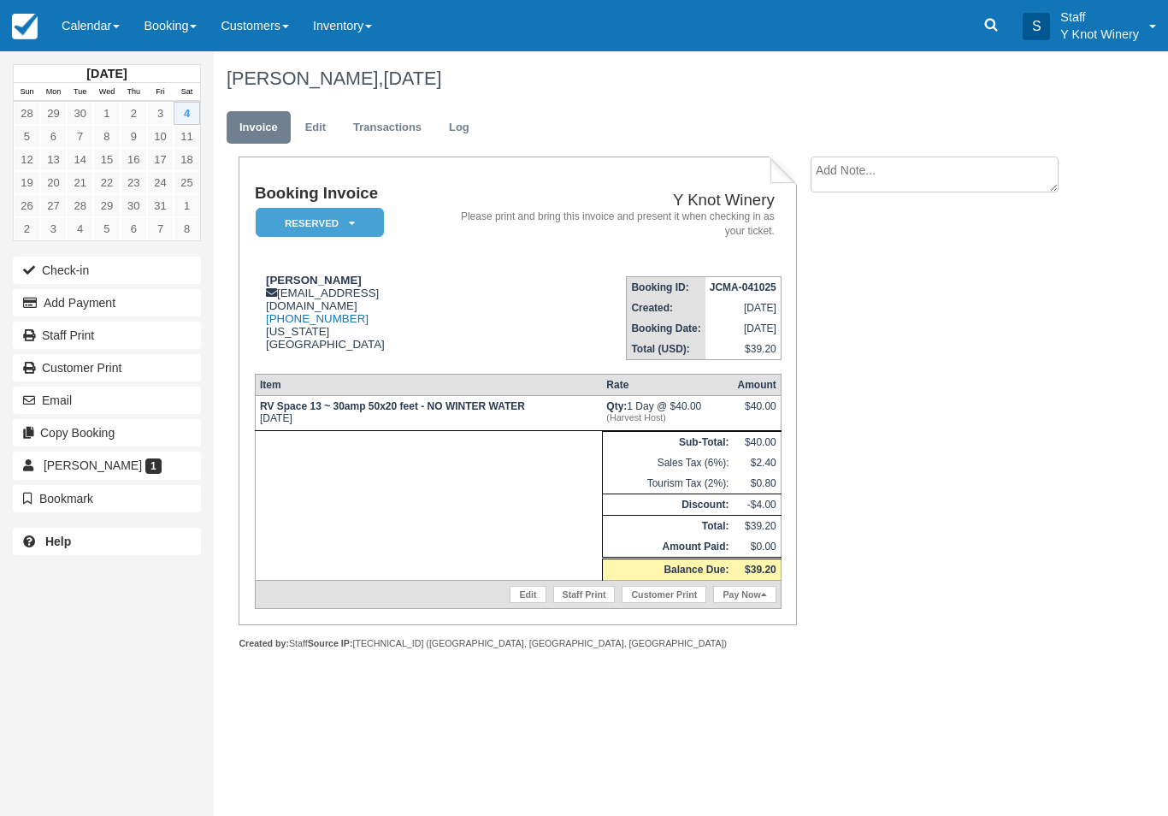
click at [747, 603] on link "Pay Now" at bounding box center [744, 594] width 62 height 17
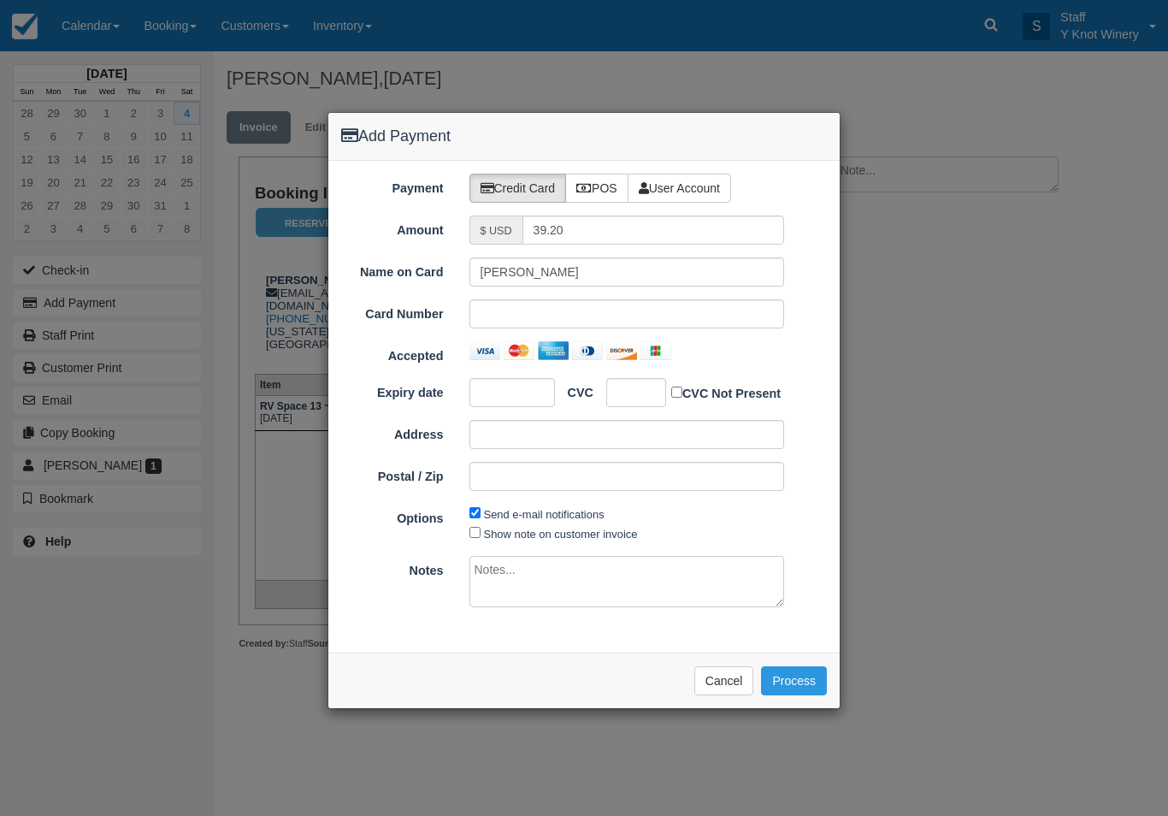
click at [728, 303] on div at bounding box center [626, 313] width 315 height 29
click at [504, 403] on div at bounding box center [511, 392] width 85 height 29
click at [630, 380] on div at bounding box center [636, 392] width 60 height 29
click at [488, 535] on label "Show note on customer invoice" at bounding box center [561, 533] width 154 height 13
click at [480, 535] on input "Show note on customer invoice" at bounding box center [474, 532] width 11 height 11
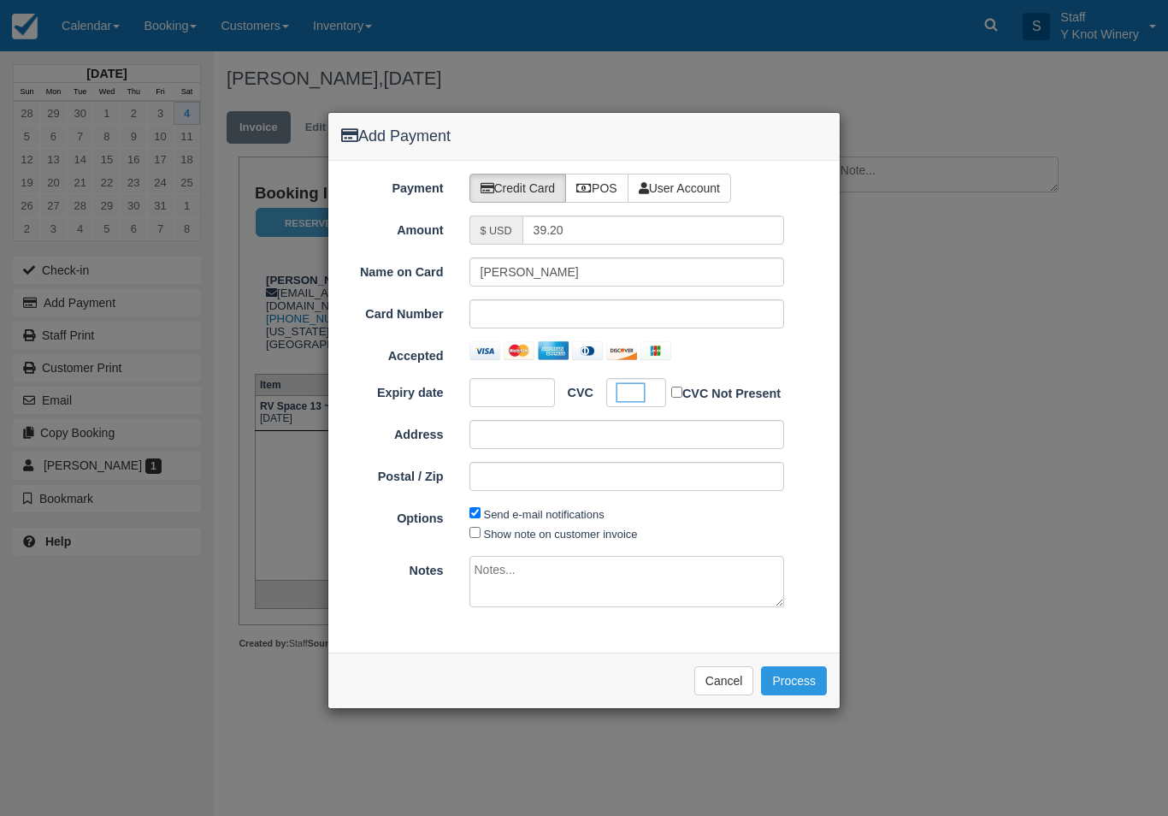
checkbox input "true"
click at [781, 678] on button "Process" at bounding box center [794, 680] width 66 height 29
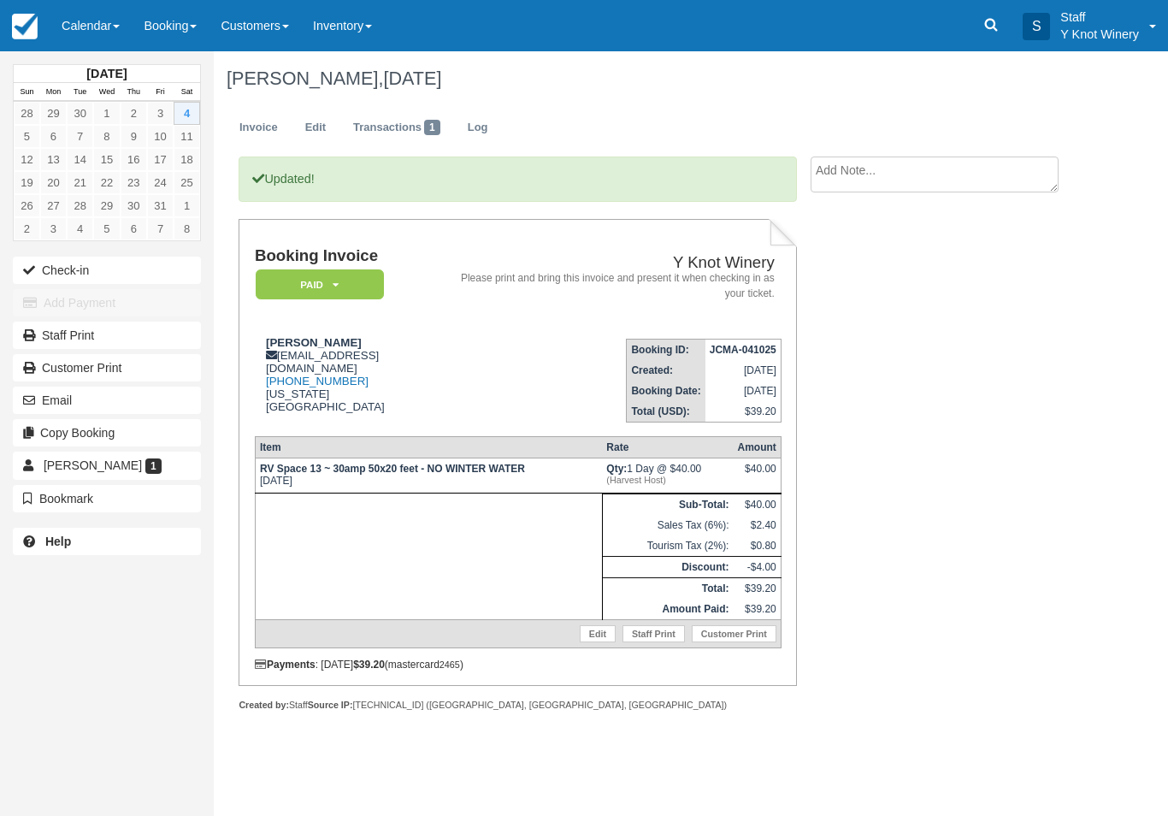
click at [64, 265] on button "Check-in" at bounding box center [107, 269] width 188 height 27
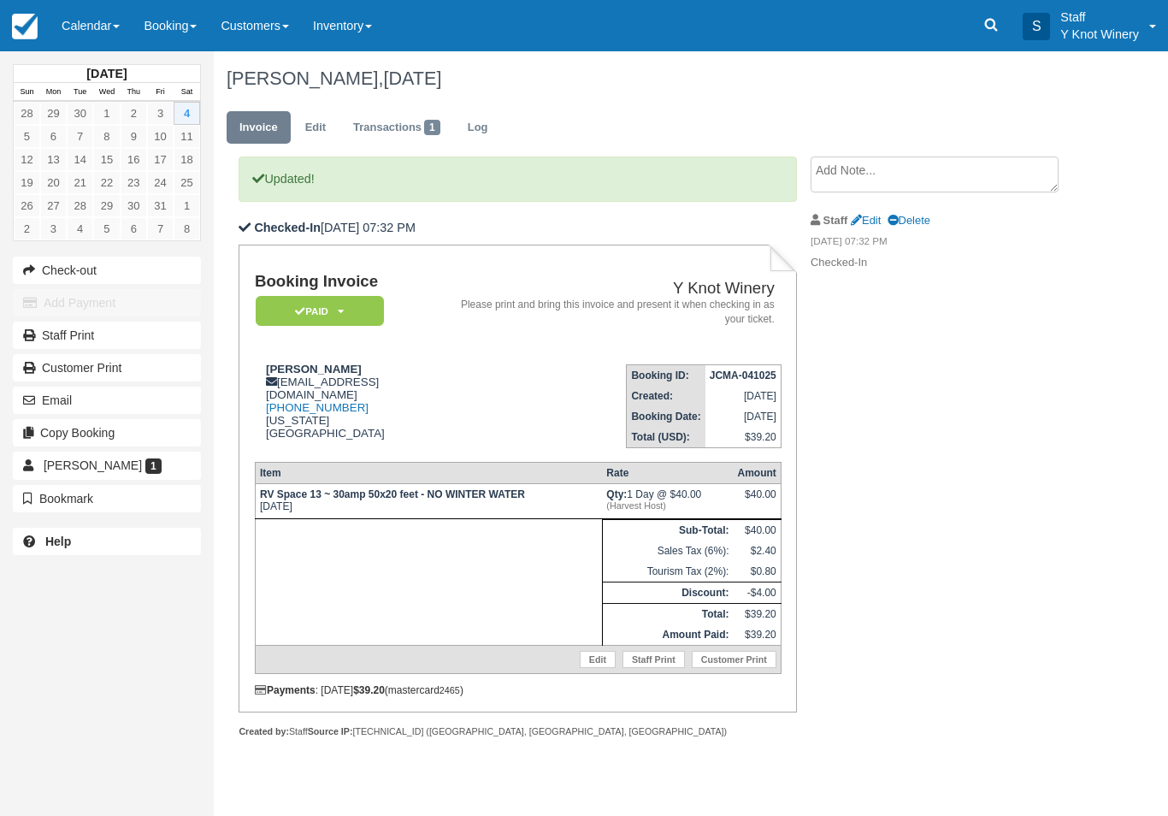
click at [80, 25] on link "Calendar" at bounding box center [91, 25] width 82 height 51
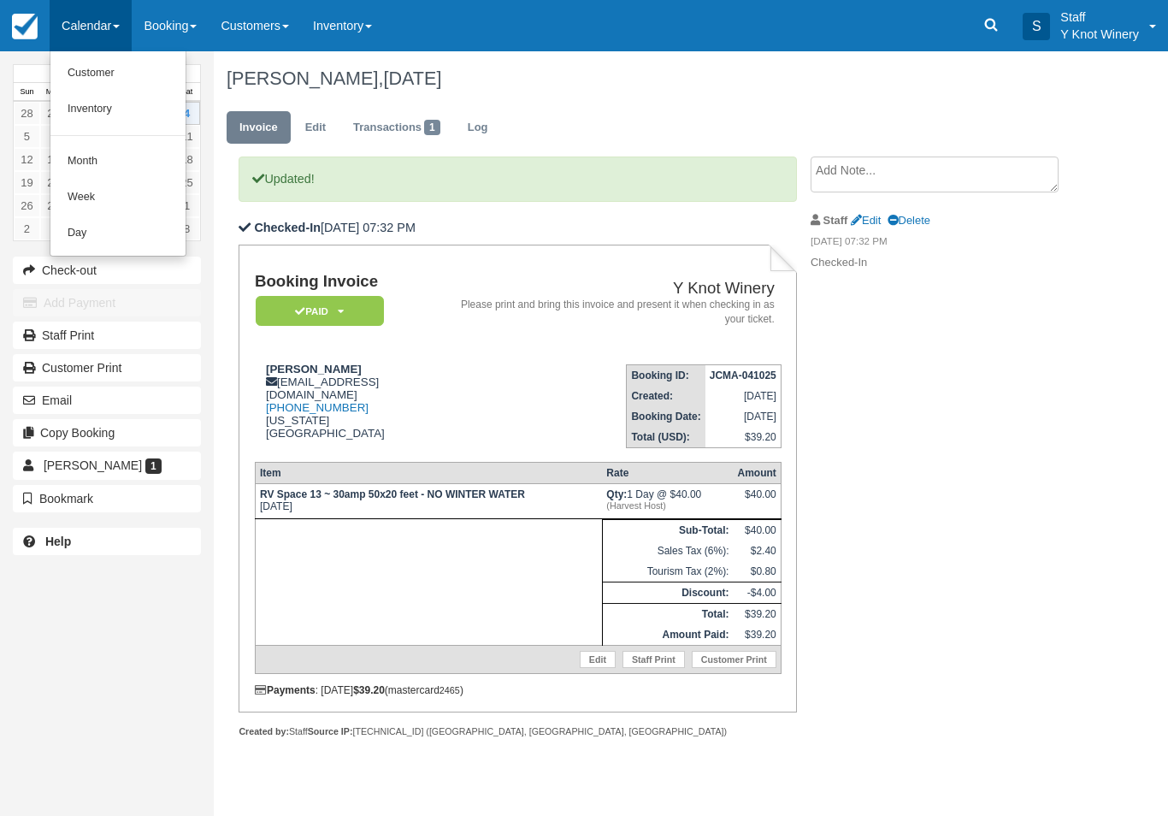
click at [77, 77] on link "Customer" at bounding box center [117, 74] width 135 height 36
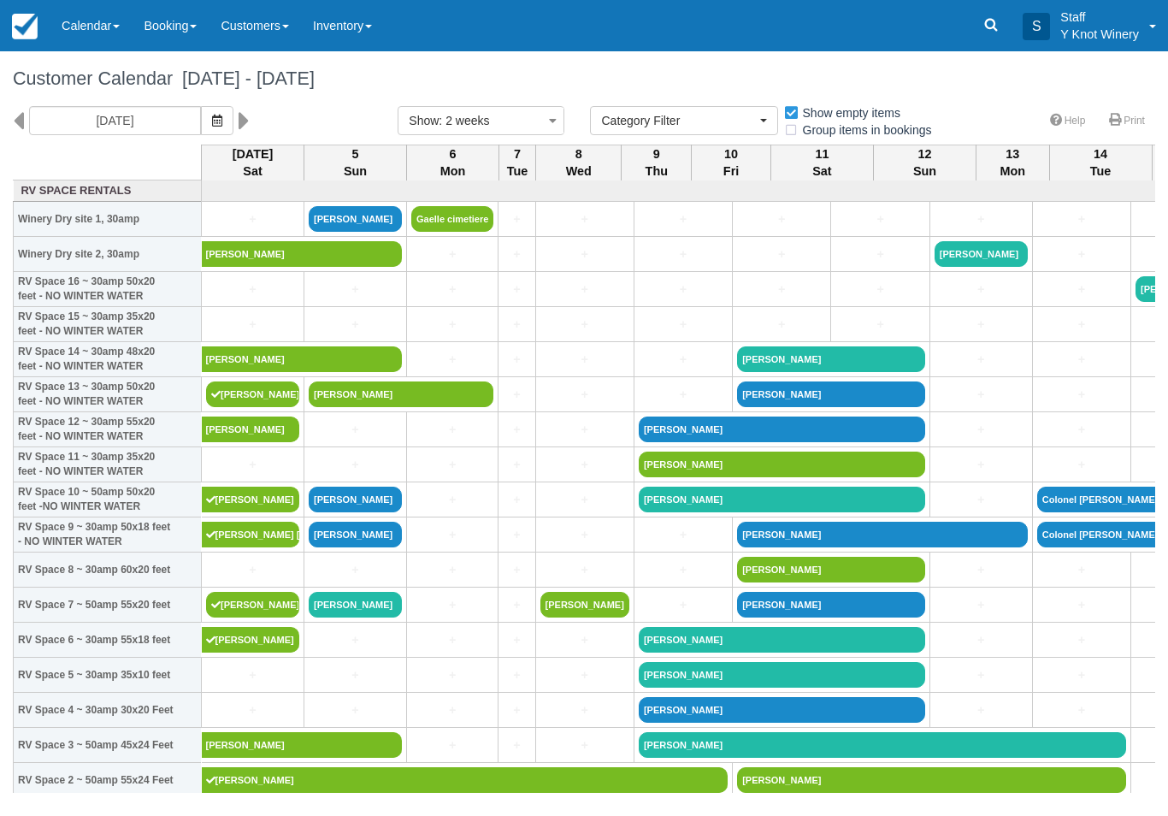
select select
